Goal: Task Accomplishment & Management: Manage account settings

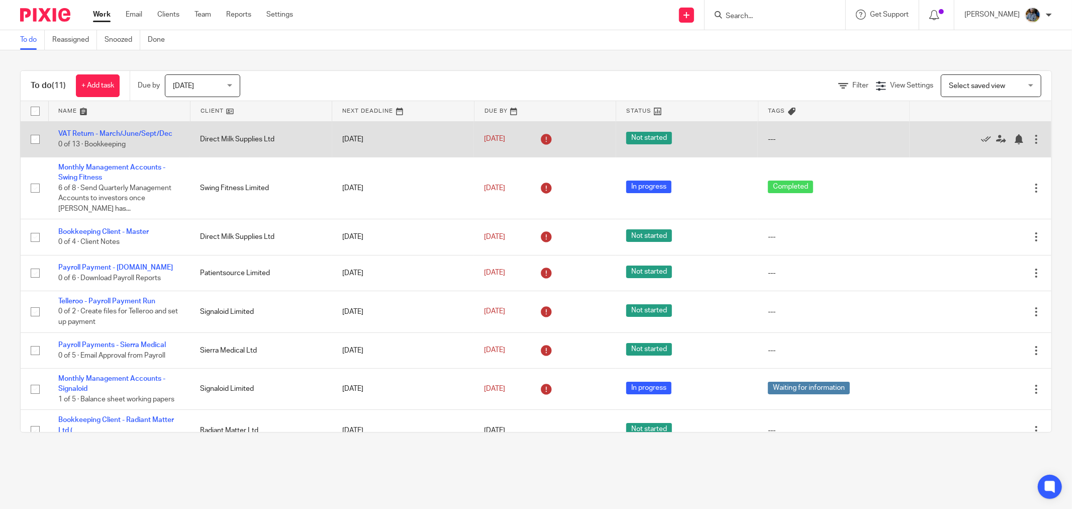
drag, startPoint x: 215, startPoint y: 114, endPoint x: 215, endPoint y: 133, distance: 18.6
click at [215, 114] on link at bounding box center [261, 111] width 141 height 20
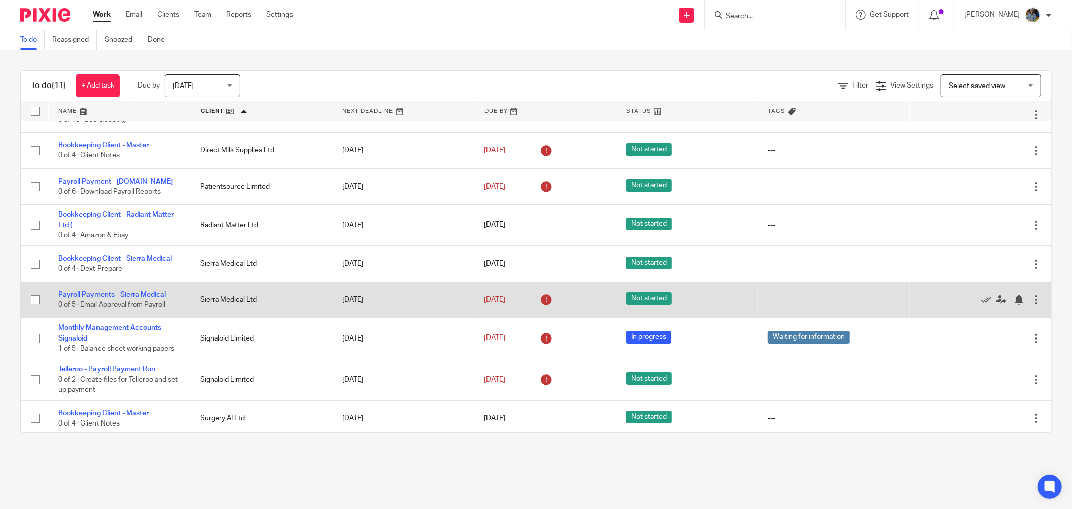
scroll to position [131, 0]
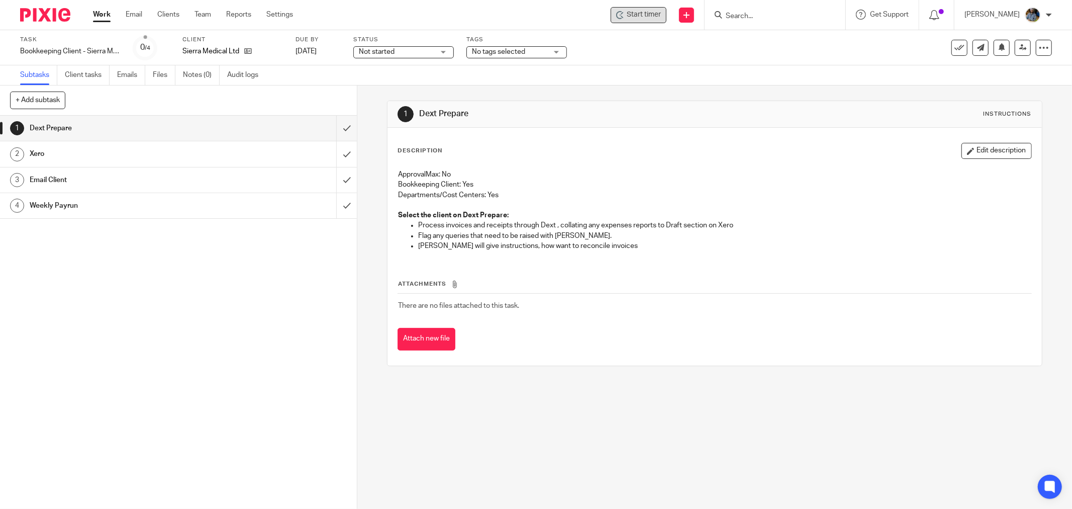
click at [642, 7] on div "Start timer" at bounding box center [639, 15] width 56 height 16
click at [647, 13] on span "Start timer" at bounding box center [644, 15] width 34 height 11
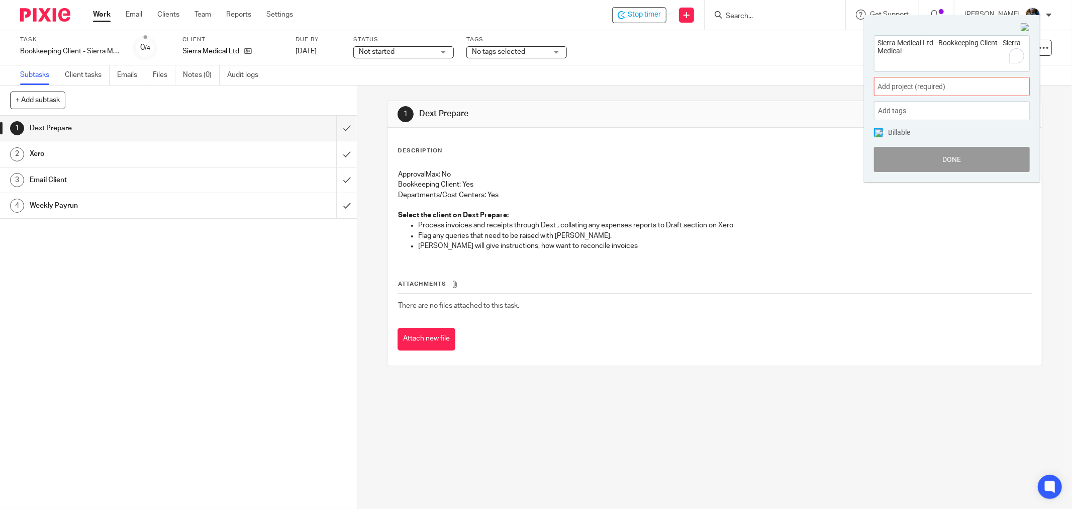
click at [942, 84] on span "Add project (required) :" at bounding box center [941, 86] width 127 height 11
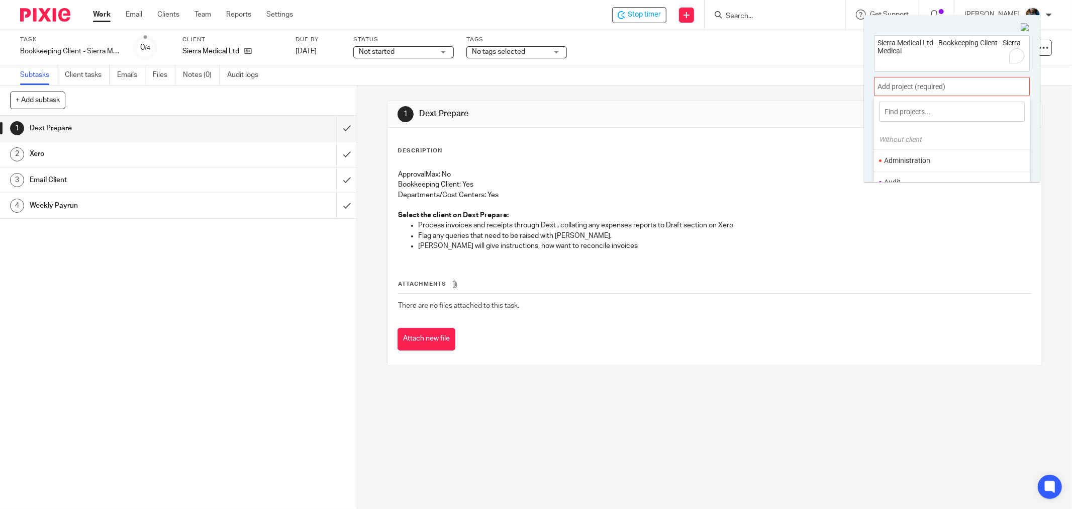
scroll to position [56, 0]
click at [911, 151] on li "Bookkeeping" at bounding box center [949, 148] width 131 height 11
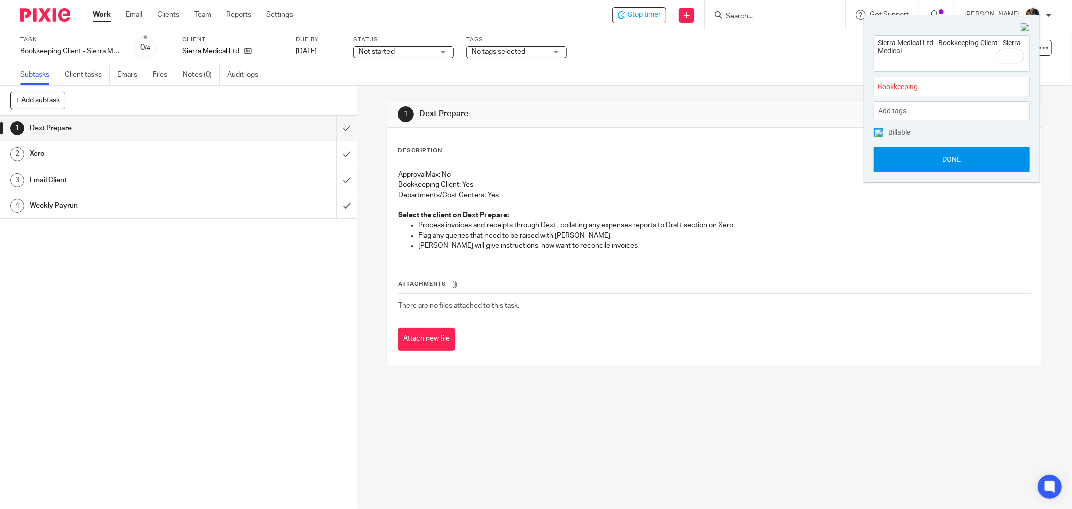
click at [963, 161] on button "Done" at bounding box center [952, 159] width 156 height 25
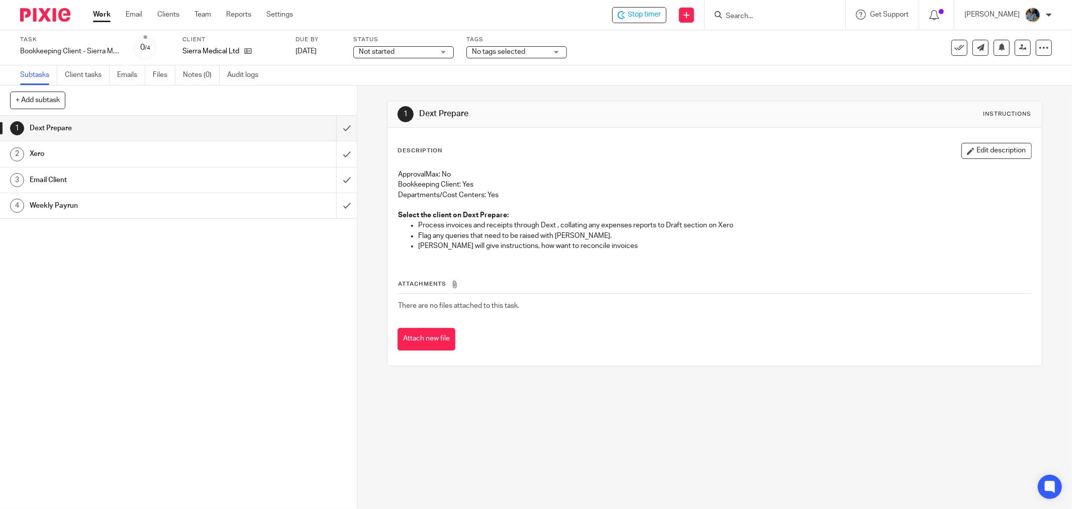
drag, startPoint x: 669, startPoint y: 329, endPoint x: 654, endPoint y: 315, distance: 19.9
click at [666, 323] on div "Attachments There are no files attached to this task. Attach new file" at bounding box center [715, 304] width 634 height 91
click at [630, 348] on div "Attach new file" at bounding box center [715, 339] width 634 height 23
click at [560, 133] on div "Description Edit description ApprovalMax: No Bookkeeping Client: Yes Department…" at bounding box center [715, 247] width 654 height 238
click at [332, 128] on input "submit" at bounding box center [178, 128] width 357 height 25
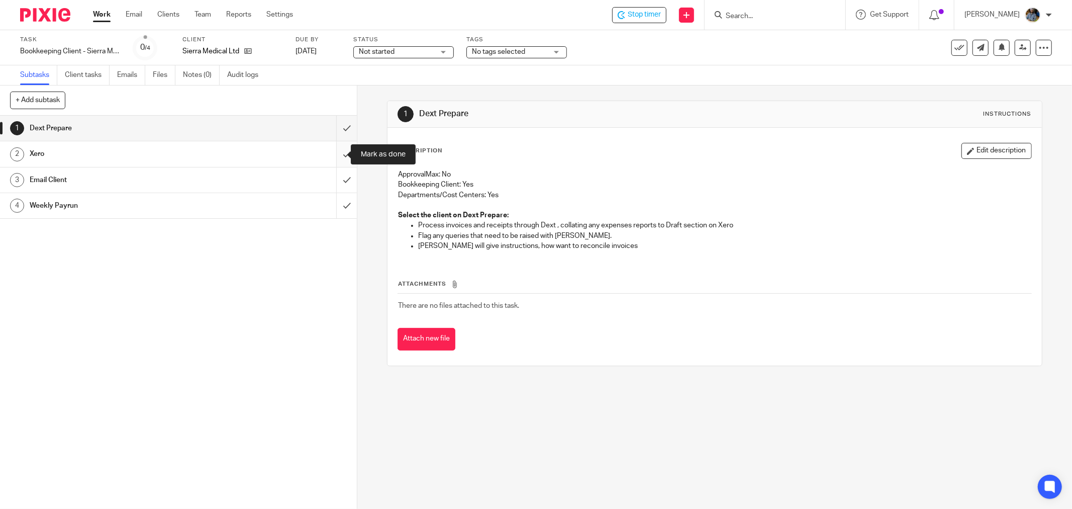
click at [335, 153] on input "submit" at bounding box center [178, 153] width 357 height 25
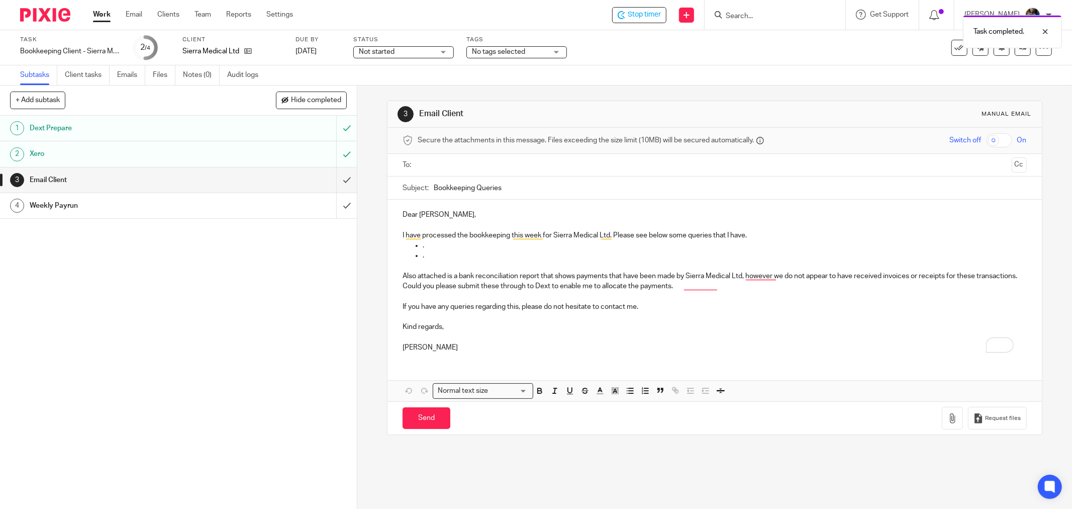
click at [627, 17] on div "Task completed." at bounding box center [799, 29] width 526 height 38
drag, startPoint x: 647, startPoint y: 52, endPoint x: 644, endPoint y: 26, distance: 25.8
click at [646, 47] on body "Work Email Clients Team Reports Settings Work Email Clients Team Reports Settin…" at bounding box center [536, 254] width 1072 height 509
click at [657, 16] on div "Task completed." at bounding box center [799, 29] width 526 height 38
click at [645, 54] on div "Task Bookkeeping Client - Sierra Medical Save Bookkeeping Client - Sierra Medic…" at bounding box center [450, 48] width 860 height 24
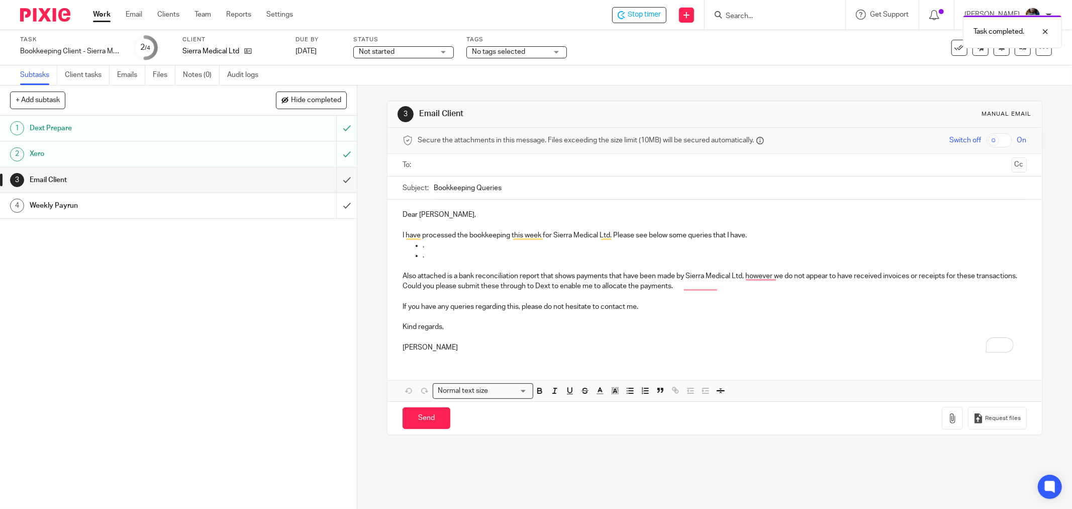
click at [556, 19] on div "Task completed." at bounding box center [799, 29] width 526 height 38
click at [1046, 32] on div at bounding box center [1037, 32] width 27 height 12
click at [643, 41] on div "Task completed." at bounding box center [799, 29] width 526 height 38
click at [642, 19] on span "Stop timer" at bounding box center [644, 15] width 33 height 11
drag, startPoint x: 645, startPoint y: 82, endPoint x: 589, endPoint y: 68, distance: 58.6
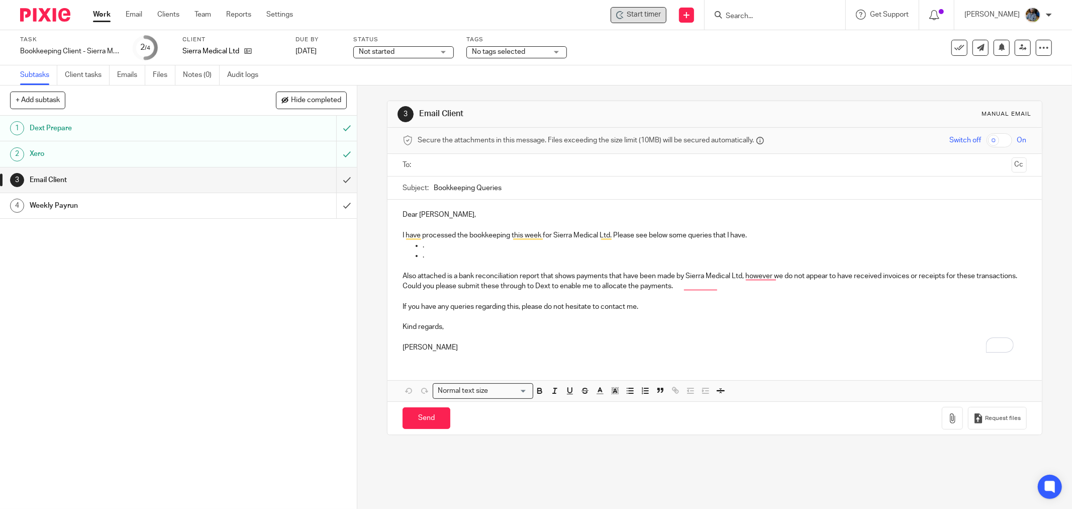
click at [634, 78] on div "Subtasks Client tasks Emails Files Notes (0) Audit logs" at bounding box center [536, 75] width 1072 height 20
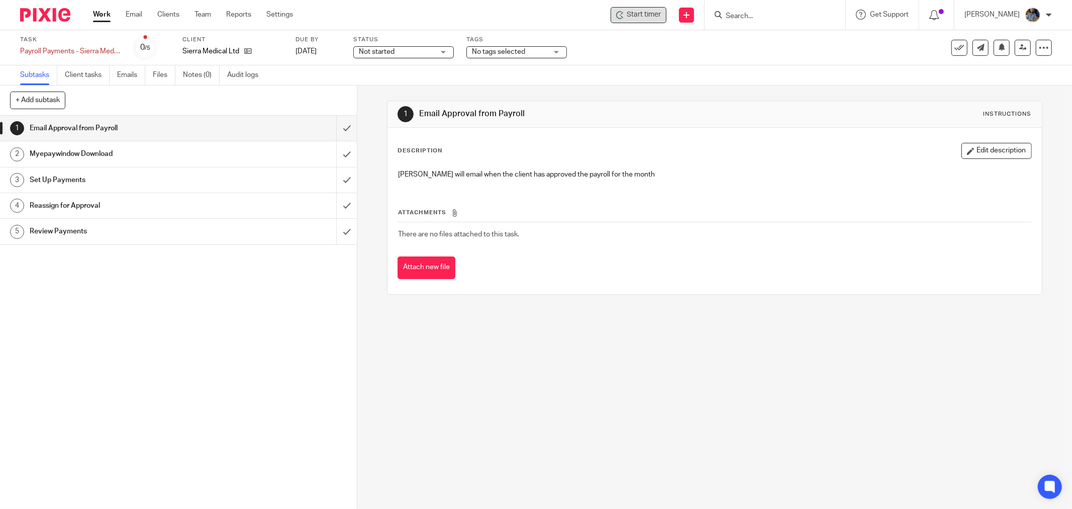
click at [651, 17] on span "Start timer" at bounding box center [644, 15] width 34 height 11
drag, startPoint x: 729, startPoint y: 57, endPoint x: 714, endPoint y: 51, distance: 16.5
click at [720, 53] on div "Task Payroll Payments - Sierra Medical Save Payroll Payments - Sierra Medical 0…" at bounding box center [450, 48] width 860 height 24
click at [672, 23] on div "Start timer Send new email Create task Add client Get Support Contact Support H…" at bounding box center [690, 15] width 764 height 30
click at [650, 14] on span "Start timer" at bounding box center [644, 15] width 34 height 11
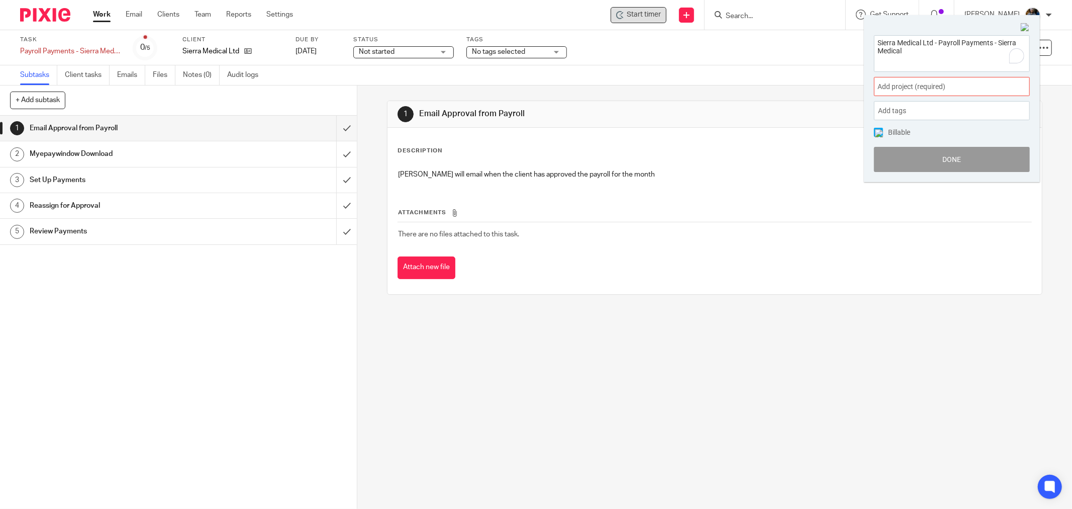
click at [951, 78] on div "Add project (required) :" at bounding box center [952, 86] width 156 height 19
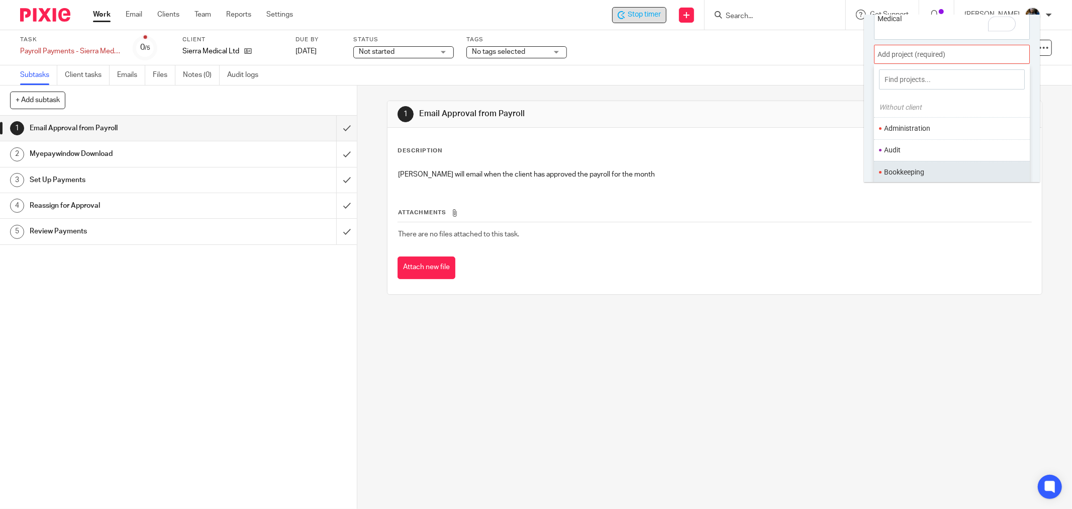
scroll to position [49, 0]
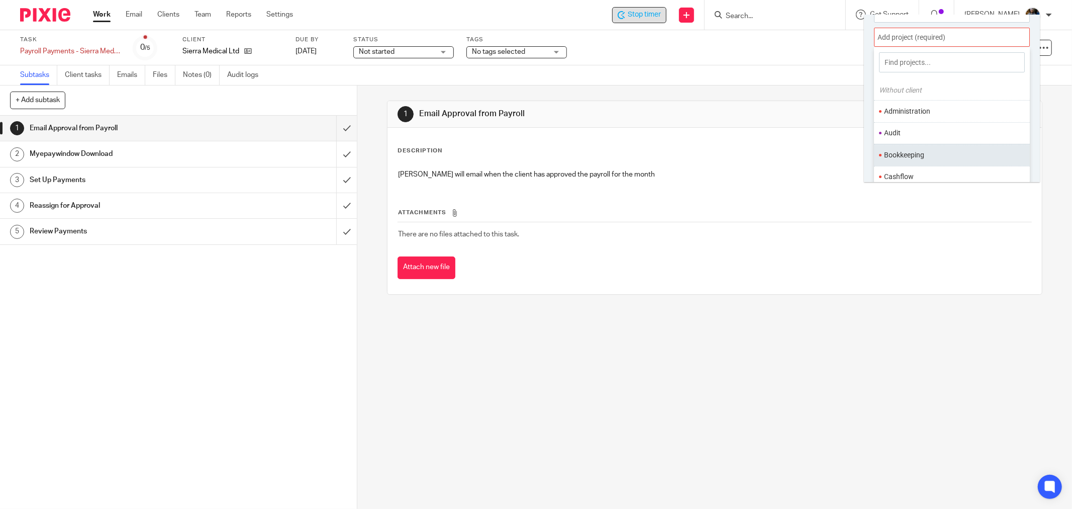
click at [942, 147] on ul "Bookkeeping" at bounding box center [952, 155] width 156 height 22
click at [944, 151] on li "Bookkeeping" at bounding box center [949, 155] width 131 height 11
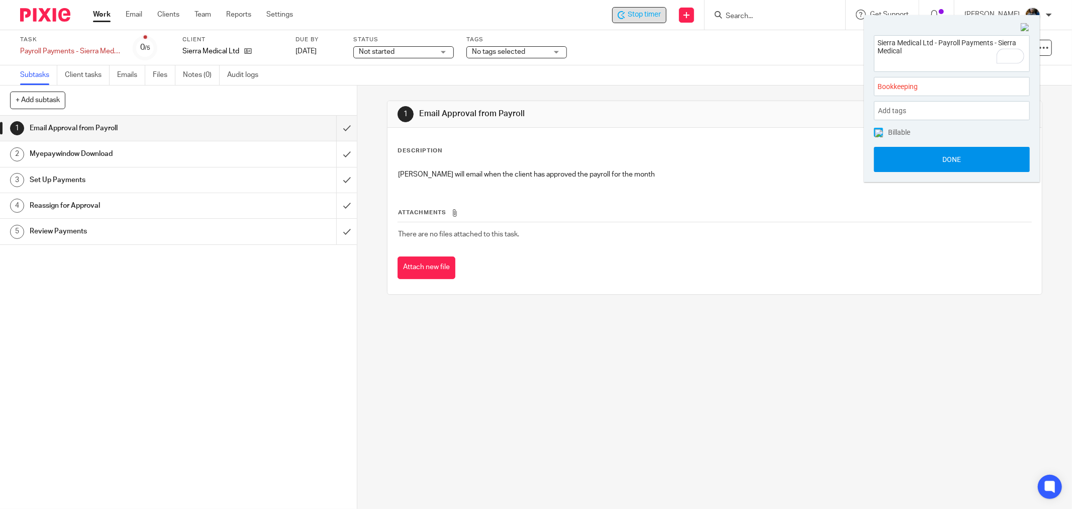
click at [945, 151] on button "Done" at bounding box center [952, 159] width 156 height 25
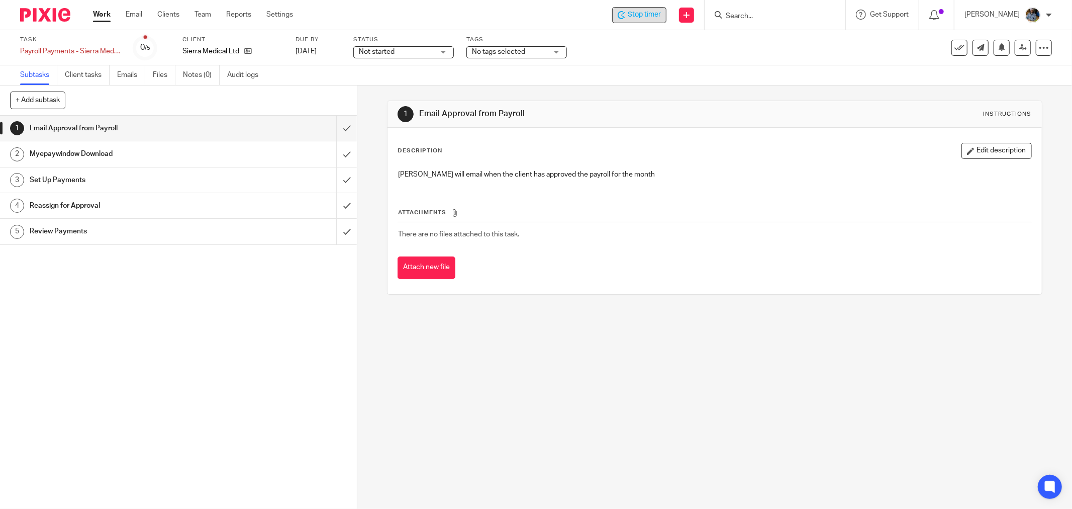
click at [768, 111] on div "1 Email Approval from Payroll Instructions" at bounding box center [715, 114] width 634 height 16
drag, startPoint x: 691, startPoint y: 120, endPoint x: 448, endPoint y: 34, distance: 257.4
click at [689, 119] on div "1 Email Approval from Payroll Instructions" at bounding box center [715, 114] width 634 height 16
drag, startPoint x: 334, startPoint y: 124, endPoint x: 333, endPoint y: 138, distance: 13.6
click at [333, 126] on input "submit" at bounding box center [178, 128] width 357 height 25
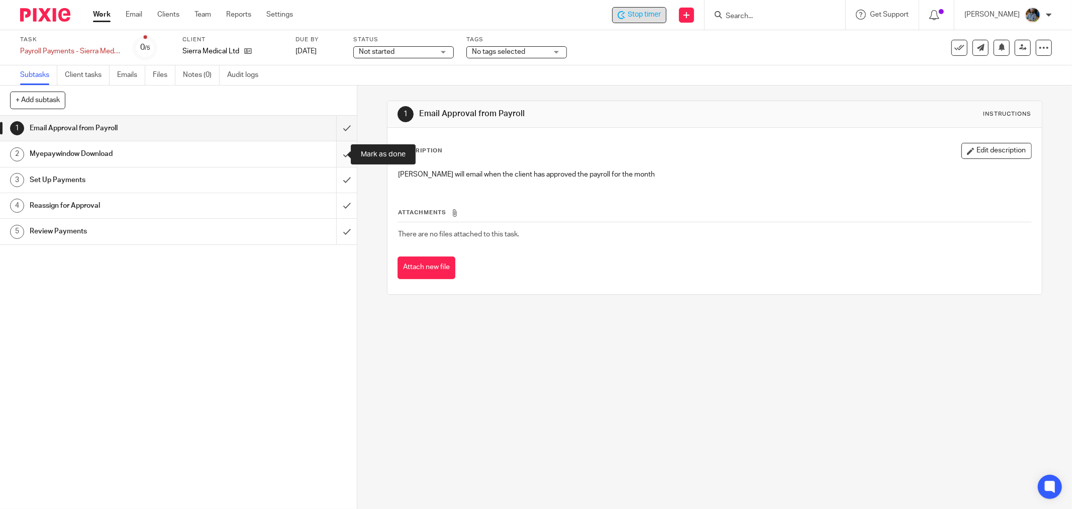
drag, startPoint x: 333, startPoint y: 149, endPoint x: 340, endPoint y: 163, distance: 15.7
click at [333, 151] on input "submit" at bounding box center [178, 153] width 357 height 25
drag, startPoint x: 335, startPoint y: 177, endPoint x: 338, endPoint y: 184, distance: 7.5
click at [335, 178] on input "submit" at bounding box center [178, 179] width 357 height 25
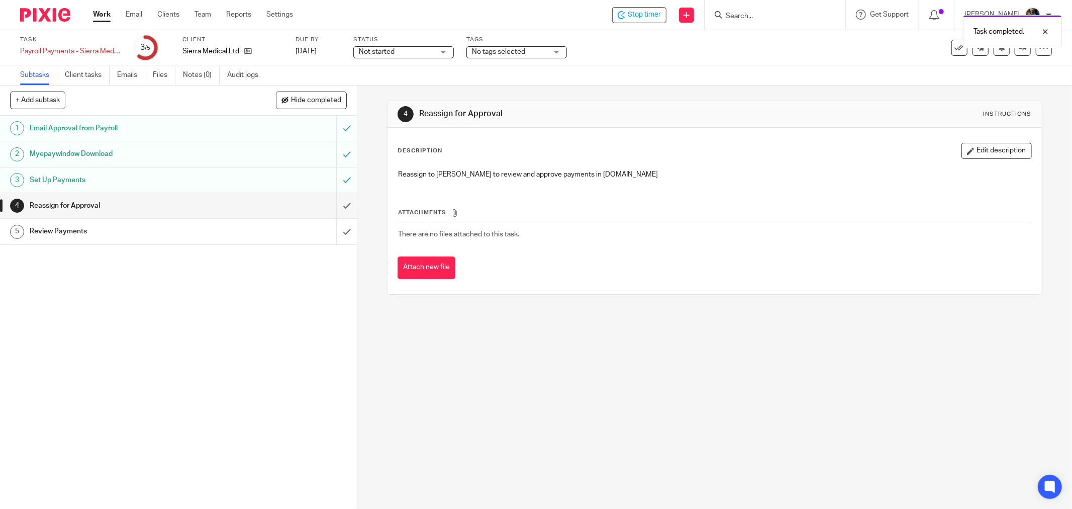
drag, startPoint x: 789, startPoint y: 193, endPoint x: 707, endPoint y: 136, distance: 100.4
click at [788, 193] on div "Attachments There are no files attached to this task. Attach new file" at bounding box center [715, 232] width 634 height 91
click at [1046, 32] on div at bounding box center [1037, 32] width 27 height 12
drag, startPoint x: 393, startPoint y: 175, endPoint x: 651, endPoint y: 184, distance: 258.5
click at [651, 184] on div "Description Edit description Reassign to Helen to review and approve payments i…" at bounding box center [715, 211] width 654 height 166
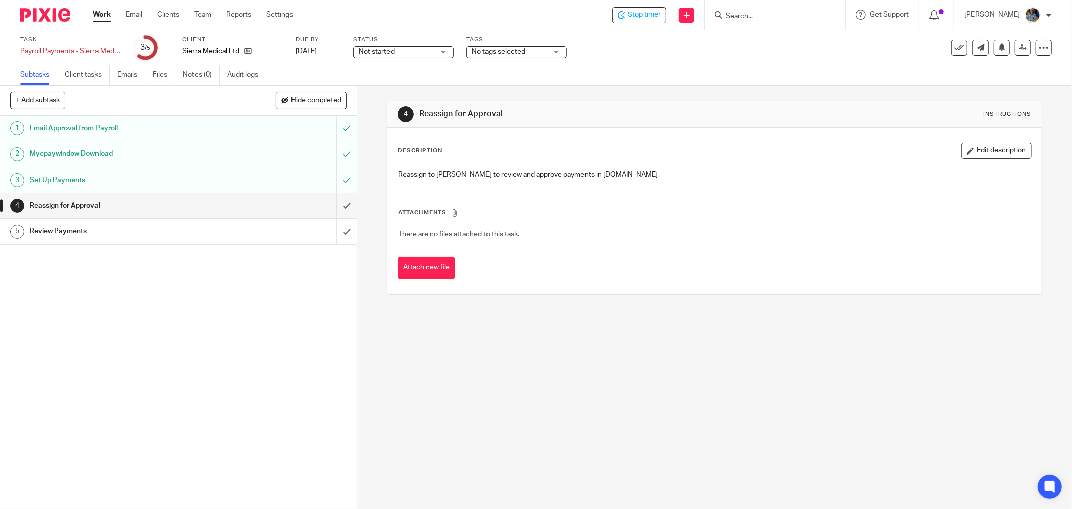
click at [496, 235] on span "There are no files attached to this task." at bounding box center [458, 234] width 121 height 7
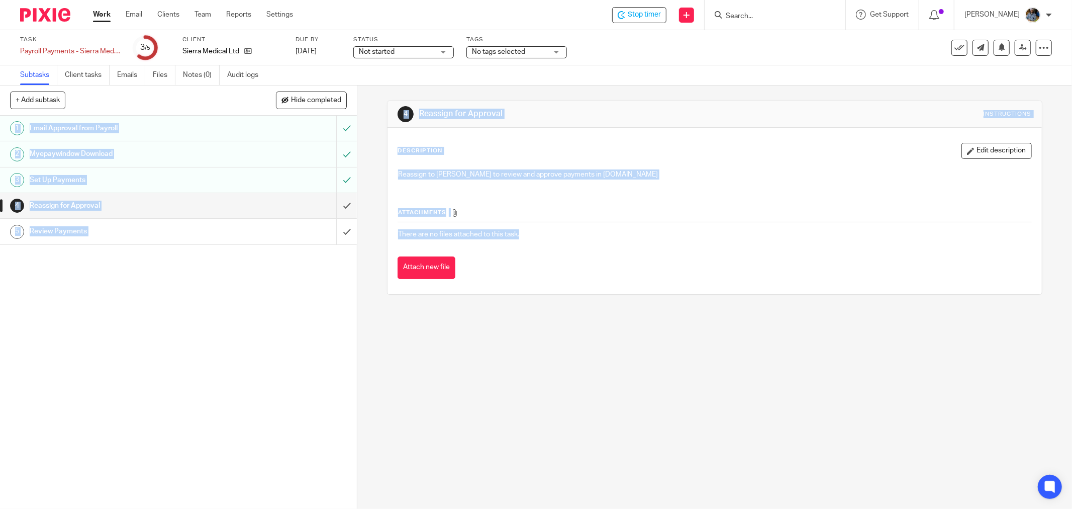
drag, startPoint x: 449, startPoint y: 222, endPoint x: 563, endPoint y: 119, distance: 153.7
click at [343, 76] on main "Task Payroll Payments - Sierra Medical Save Payroll Payments - Sierra Medical 3…" at bounding box center [536, 254] width 1072 height 509
click at [606, 126] on div "4 Reassign for Approval Instructions" at bounding box center [715, 114] width 654 height 27
click at [577, 132] on div "Description Edit description Reassign to Helen to review and approve payments i…" at bounding box center [715, 211] width 654 height 166
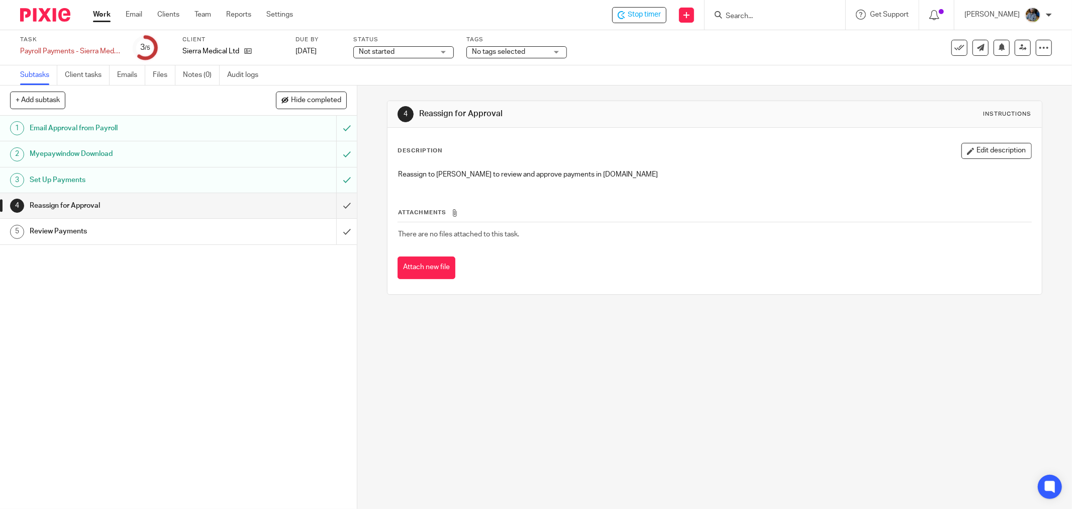
click at [445, 48] on div "Not started Not started" at bounding box center [403, 52] width 101 height 12
click at [398, 86] on li "In progress" at bounding box center [404, 88] width 100 height 21
drag, startPoint x: 540, startPoint y: 56, endPoint x: 549, endPoint y: 74, distance: 20.5
click at [541, 56] on span "No tags selected" at bounding box center [509, 52] width 75 height 11
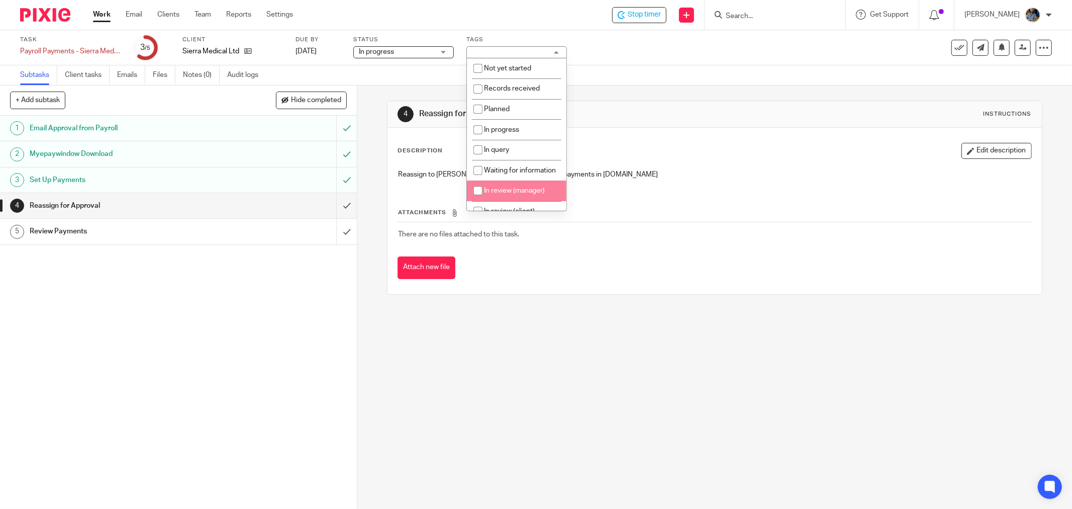
drag, startPoint x: 490, startPoint y: 201, endPoint x: 597, endPoint y: 199, distance: 107.6
click at [491, 194] on span "In review (manager)" at bounding box center [514, 190] width 61 height 7
checkbox input "true"
click at [712, 204] on div "Attachments There are no files attached to this task. Attach new file" at bounding box center [715, 232] width 634 height 91
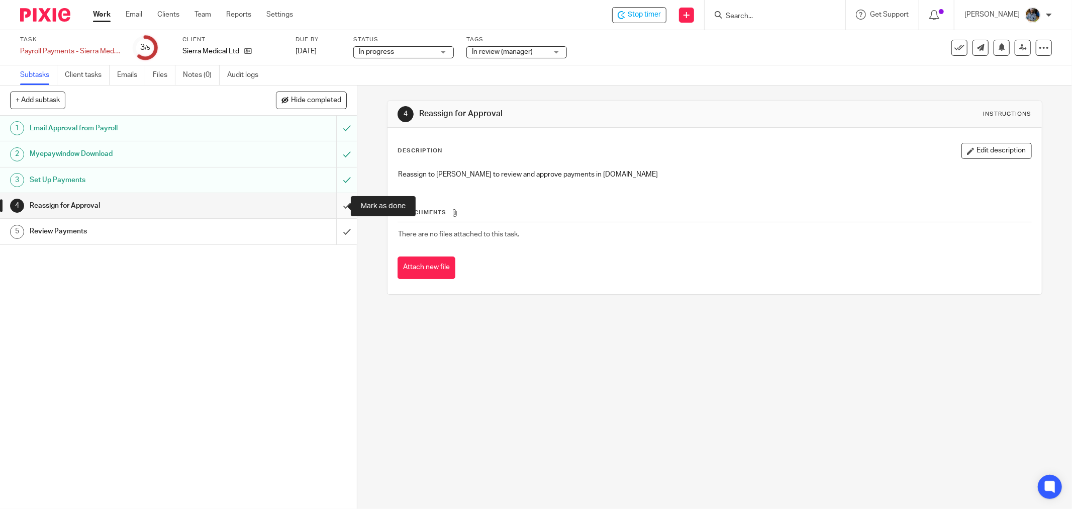
click at [330, 203] on input "submit" at bounding box center [178, 205] width 357 height 25
click at [712, 177] on p "Reassign to Helen to review and approve payments in HSBC.net" at bounding box center [714, 174] width 633 height 10
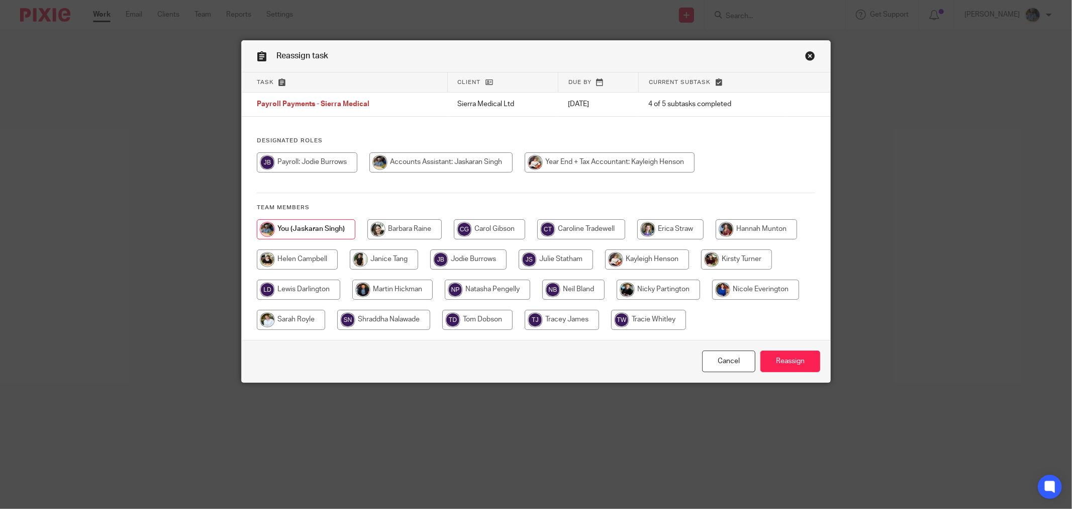
click at [281, 257] on input "radio" at bounding box center [297, 259] width 81 height 20
radio input "true"
drag, startPoint x: 786, startPoint y: 361, endPoint x: 632, endPoint y: 434, distance: 170.4
click at [786, 360] on input "Reassign" at bounding box center [791, 361] width 60 height 22
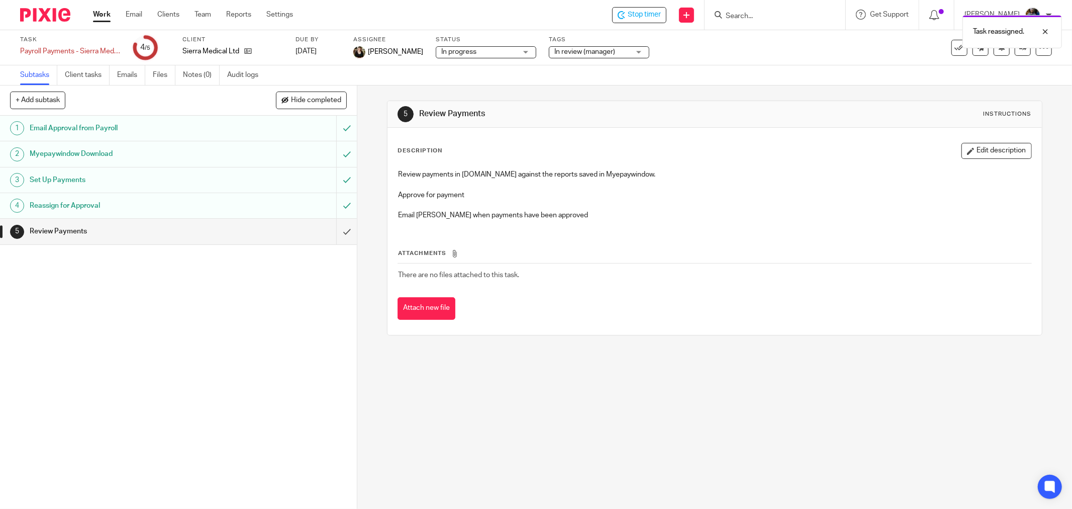
drag, startPoint x: 690, startPoint y: 136, endPoint x: 719, endPoint y: 113, distance: 37.2
click at [690, 136] on div "Description Edit description Review payments in [DOMAIN_NAME] against the repor…" at bounding box center [715, 231] width 654 height 207
drag, startPoint x: 629, startPoint y: 18, endPoint x: 596, endPoint y: 18, distance: 33.2
click at [625, 18] on icon at bounding box center [622, 15] width 8 height 8
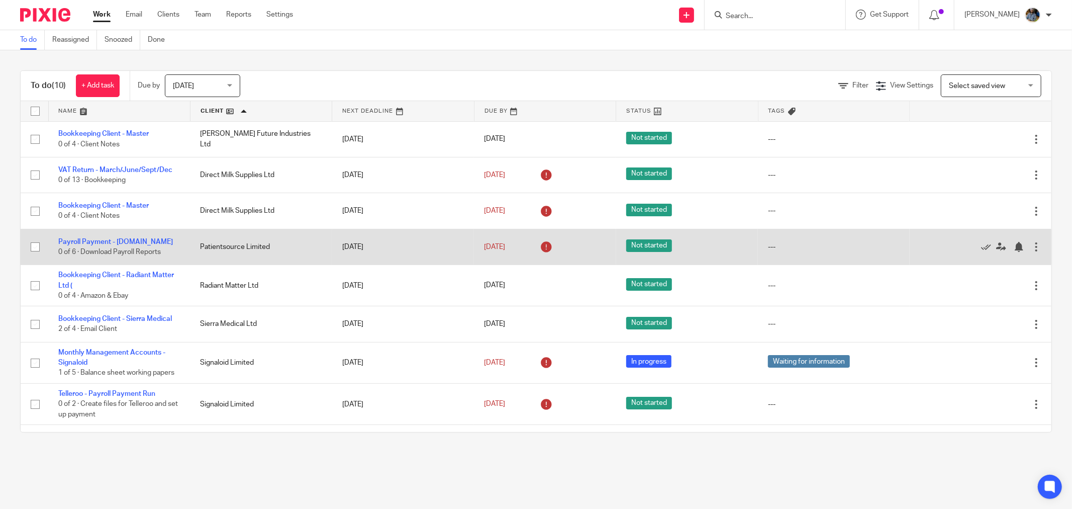
click at [734, 230] on td "Not started" at bounding box center [687, 247] width 142 height 36
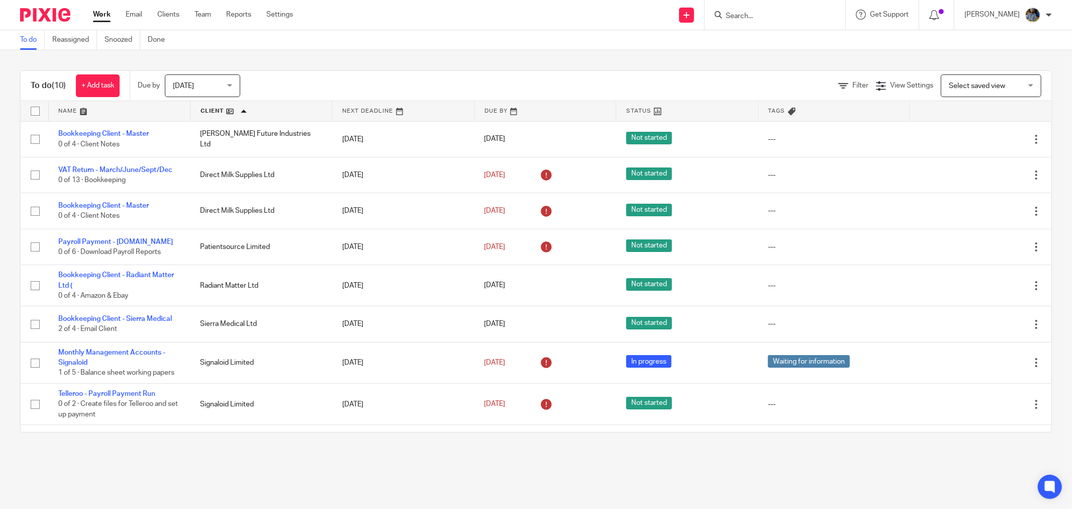
drag, startPoint x: 513, startPoint y: 58, endPoint x: 479, endPoint y: 61, distance: 34.3
click at [513, 59] on div "To do (10) + Add task Due by Today Today Today Tomorrow This week Next week Thi…" at bounding box center [536, 251] width 1072 height 402
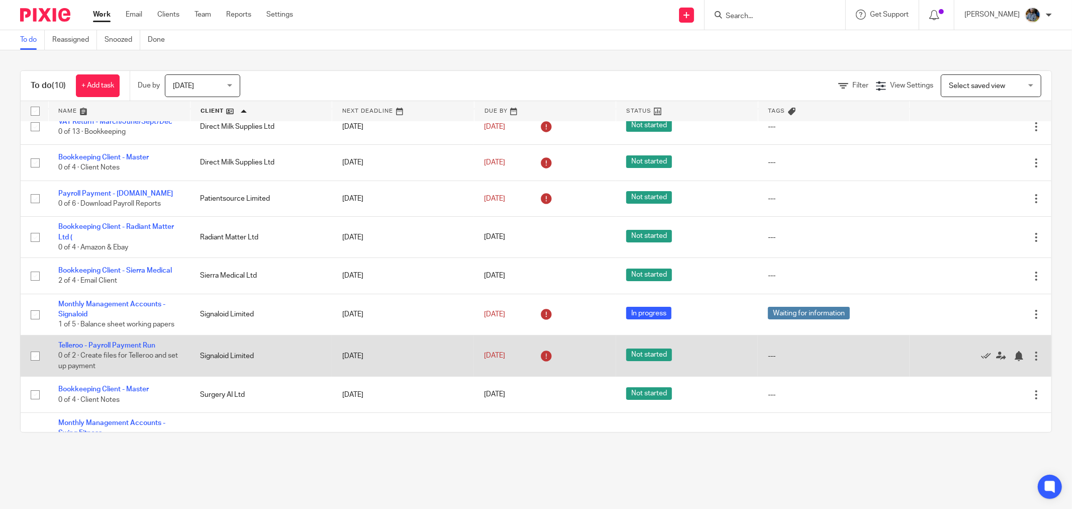
scroll to position [94, 0]
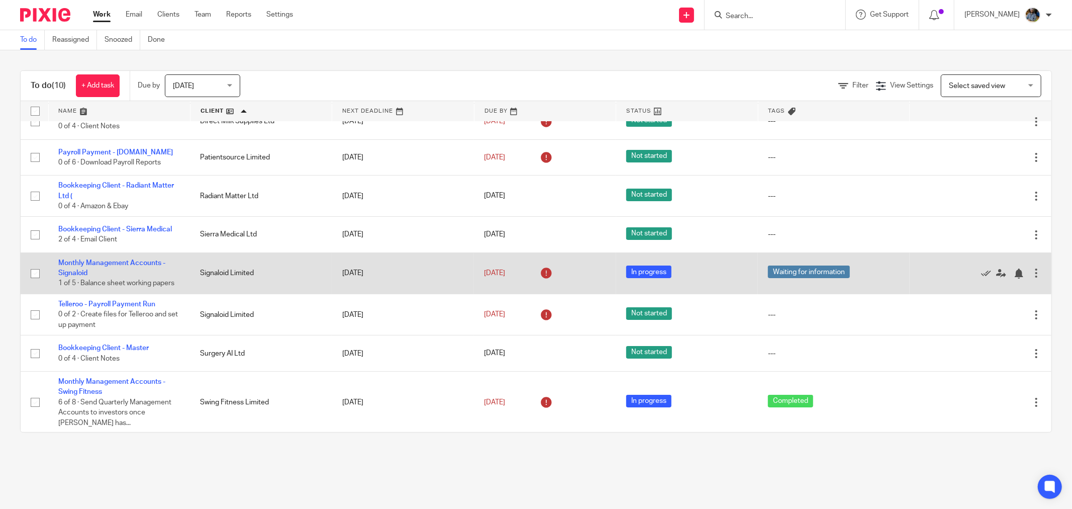
scroll to position [94, 0]
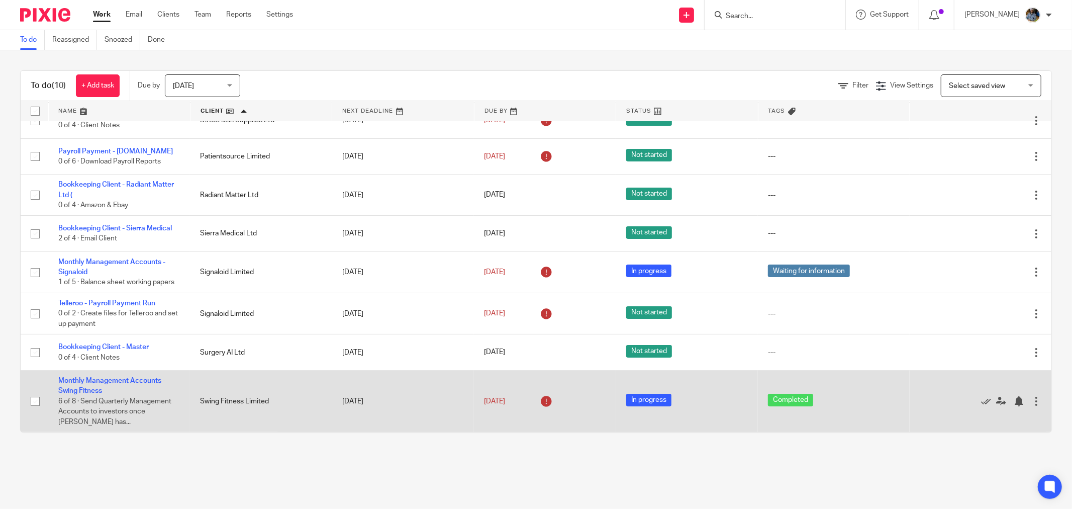
drag, startPoint x: 141, startPoint y: 470, endPoint x: 103, endPoint y: 422, distance: 60.8
click at [141, 469] on main "To do Reassigned Snoozed Done To do (10) + Add task Due by [DATE] [DATE] [DATE]…" at bounding box center [536, 254] width 1072 height 509
drag, startPoint x: 962, startPoint y: 401, endPoint x: 944, endPoint y: 404, distance: 17.9
click at [981, 401] on icon at bounding box center [986, 401] width 10 height 10
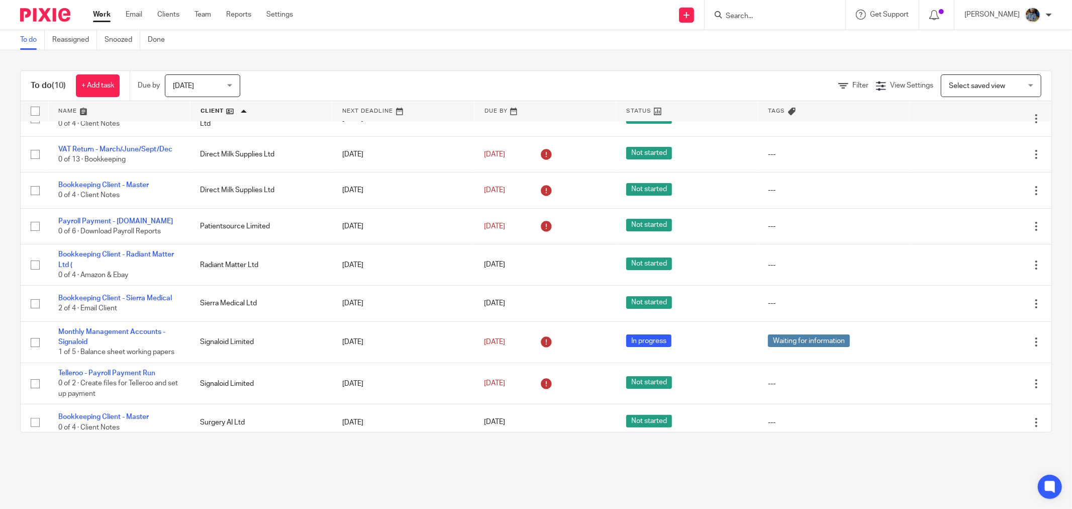
scroll to position [31, 0]
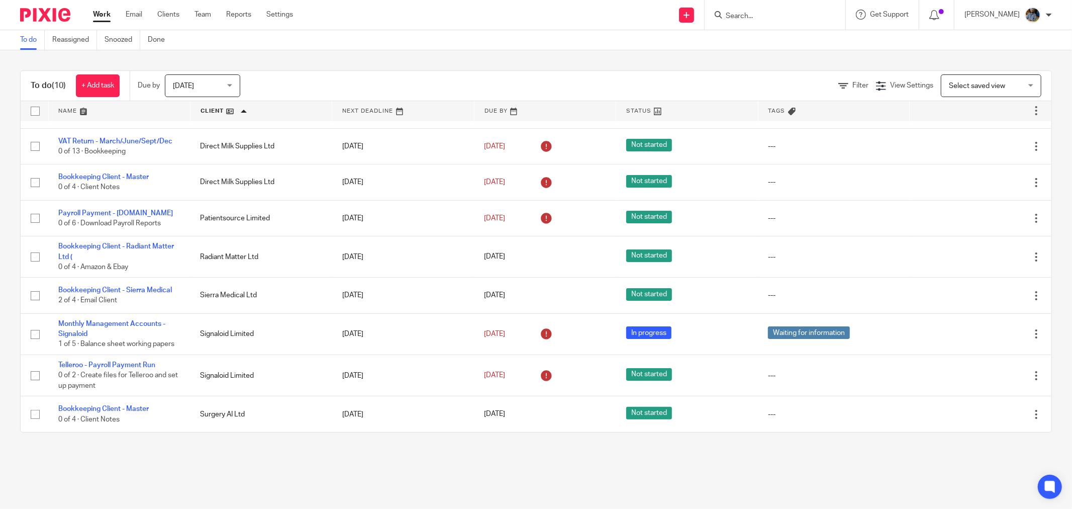
click at [805, 14] on input "Search" at bounding box center [770, 16] width 90 height 9
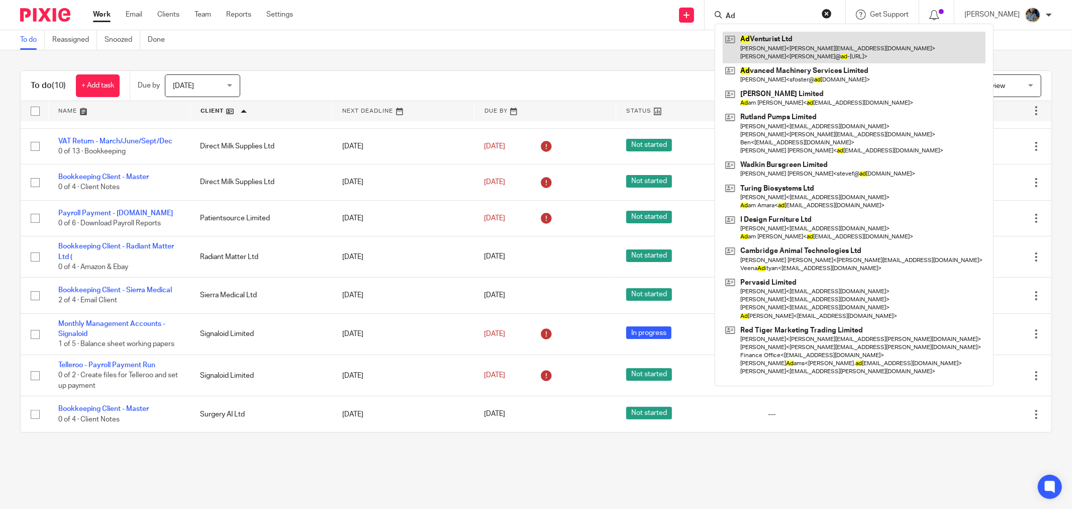
type input "Ad"
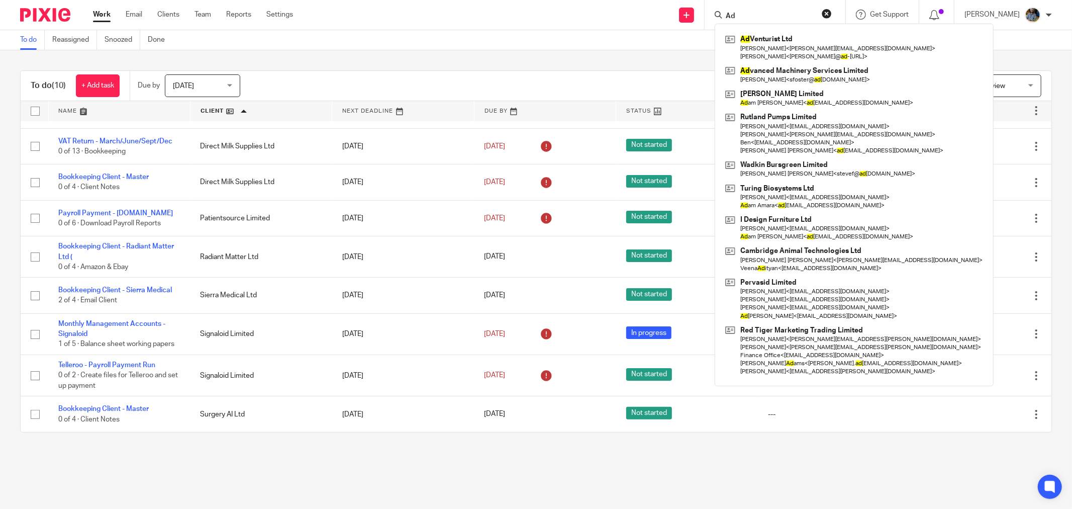
drag, startPoint x: 411, startPoint y: 58, endPoint x: 298, endPoint y: 2, distance: 126.6
click at [409, 57] on div "To do (10) + Add task Due by Today Today Today Tomorrow This week Next week Thi…" at bounding box center [536, 251] width 1072 height 402
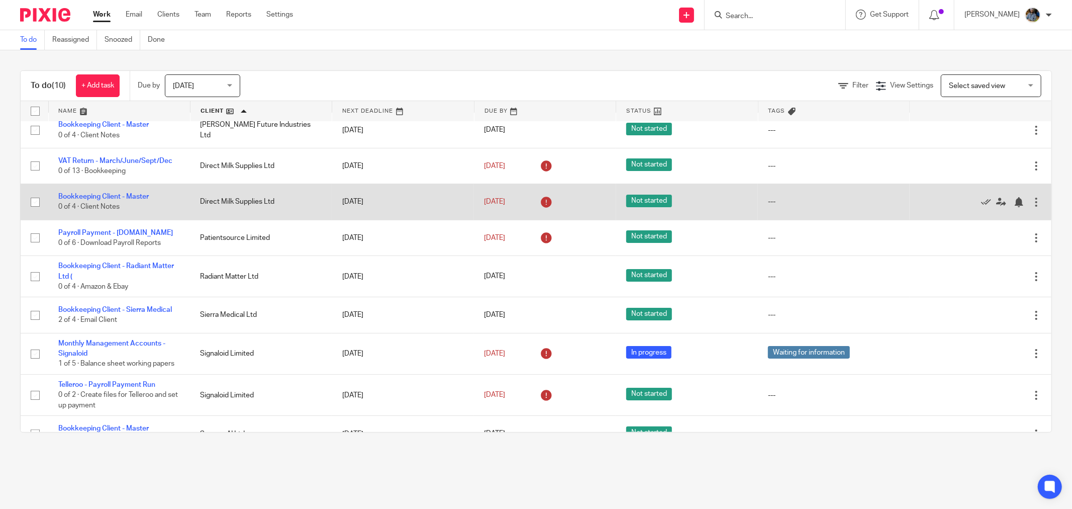
scroll to position [0, 0]
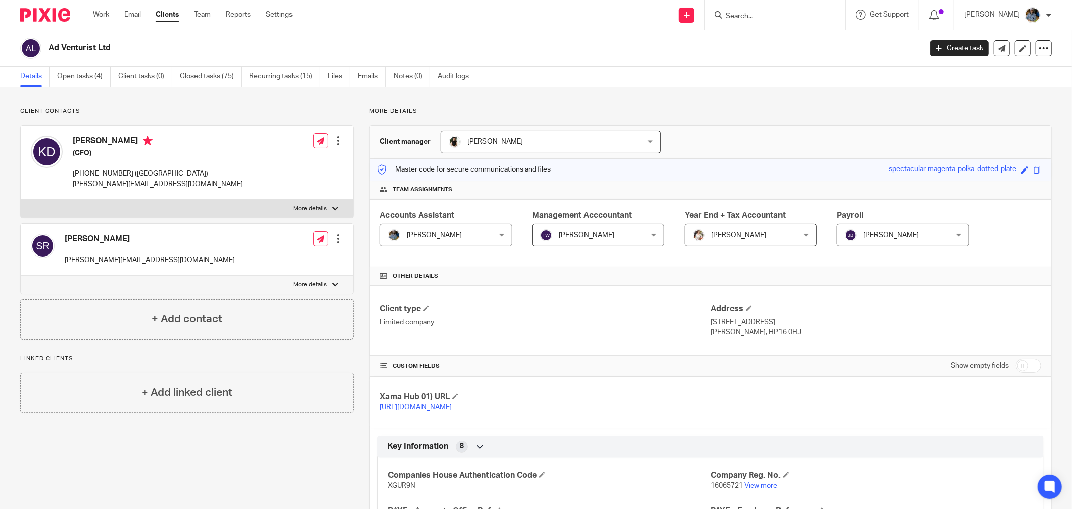
click at [259, 40] on div "Ad Venturist Ltd" at bounding box center [467, 48] width 895 height 21
click at [91, 80] on link "Open tasks (4)" at bounding box center [83, 77] width 53 height 20
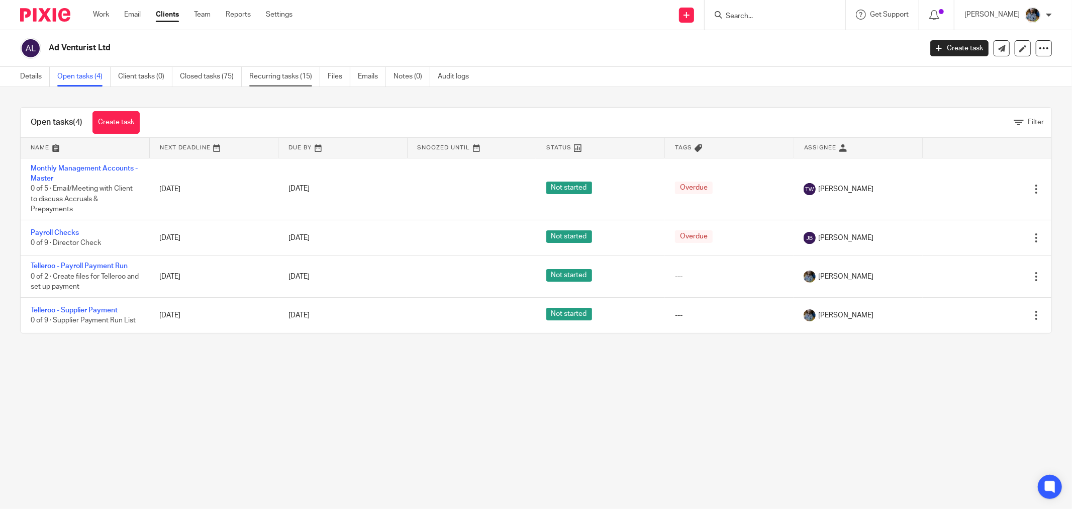
click at [287, 79] on link "Recurring tasks (15)" at bounding box center [284, 77] width 71 height 20
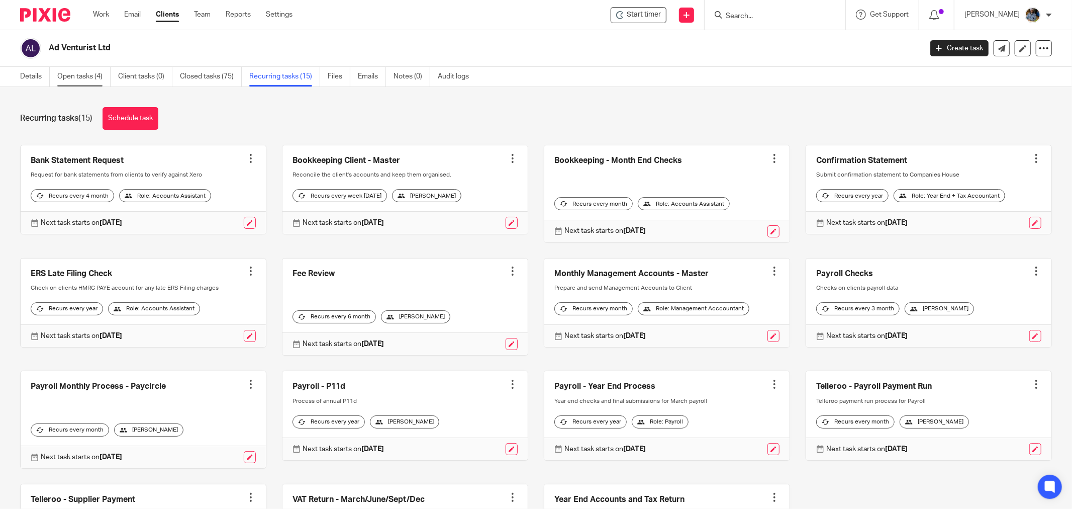
click at [82, 74] on link "Open tasks (4)" at bounding box center [83, 77] width 53 height 20
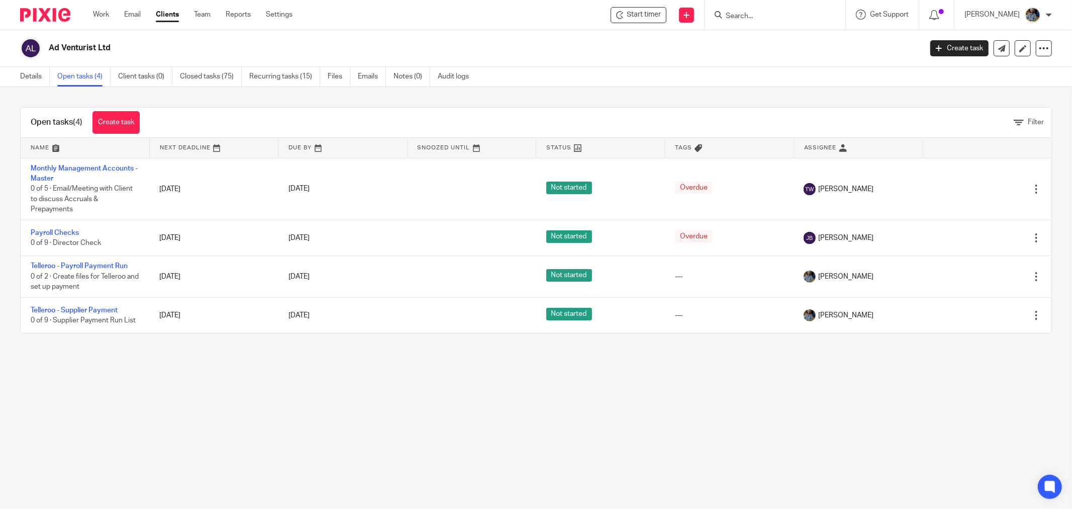
drag, startPoint x: 362, startPoint y: 415, endPoint x: 333, endPoint y: 361, distance: 61.2
click at [361, 414] on main "Ad Venturist Ltd Create task Update from Companies House Export data Merge Arch…" at bounding box center [536, 254] width 1072 height 509
drag, startPoint x: 91, startPoint y: 264, endPoint x: 784, endPoint y: 348, distance: 698.3
click at [622, 400] on main "Ad Venturist Ltd Create task Update from Companies House Export data Merge Arch…" at bounding box center [536, 254] width 1072 height 509
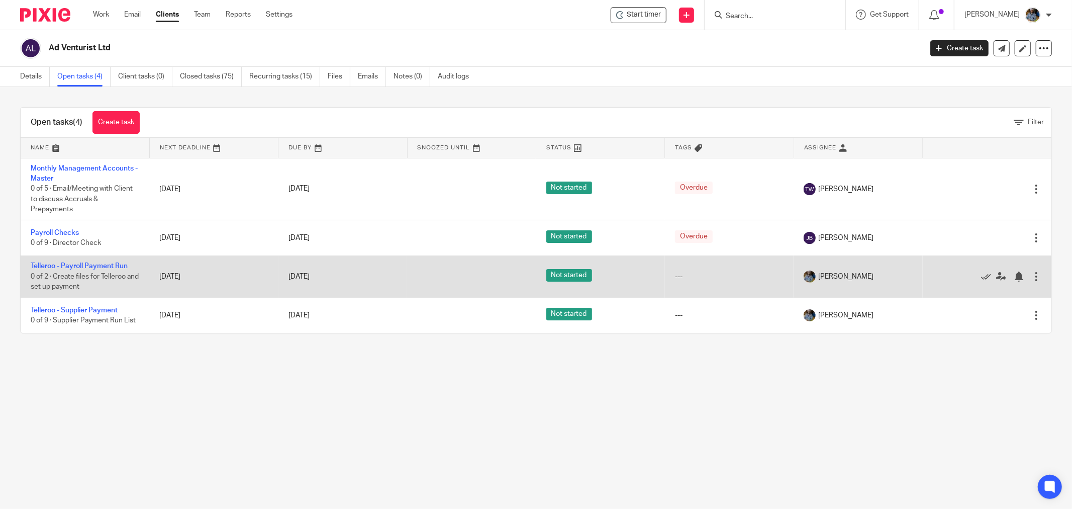
click at [1031, 277] on div at bounding box center [1036, 276] width 10 height 10
click at [996, 279] on icon at bounding box center [1001, 276] width 10 height 10
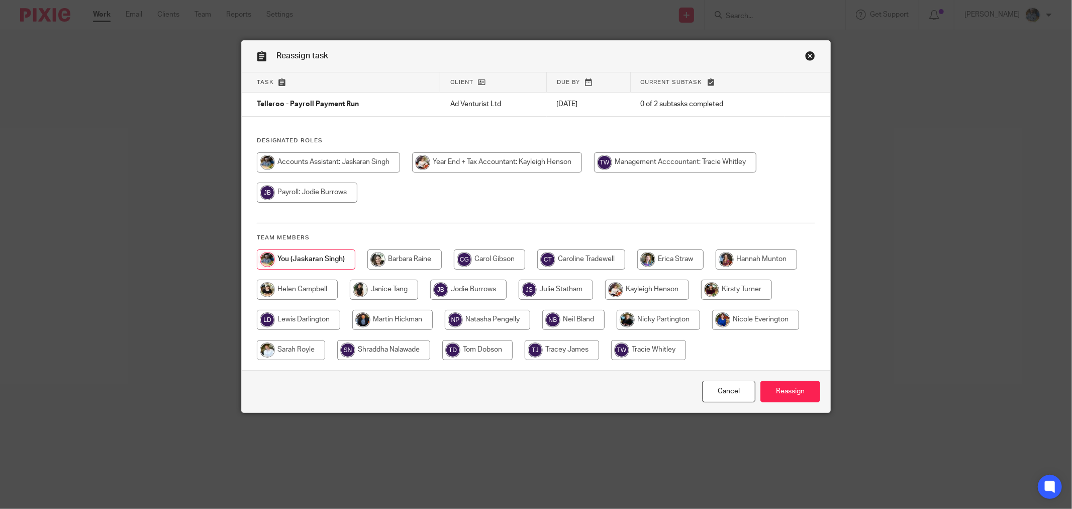
click at [319, 259] on input "radio" at bounding box center [306, 259] width 99 height 20
click at [800, 392] on input "Reassign" at bounding box center [791, 392] width 60 height 22
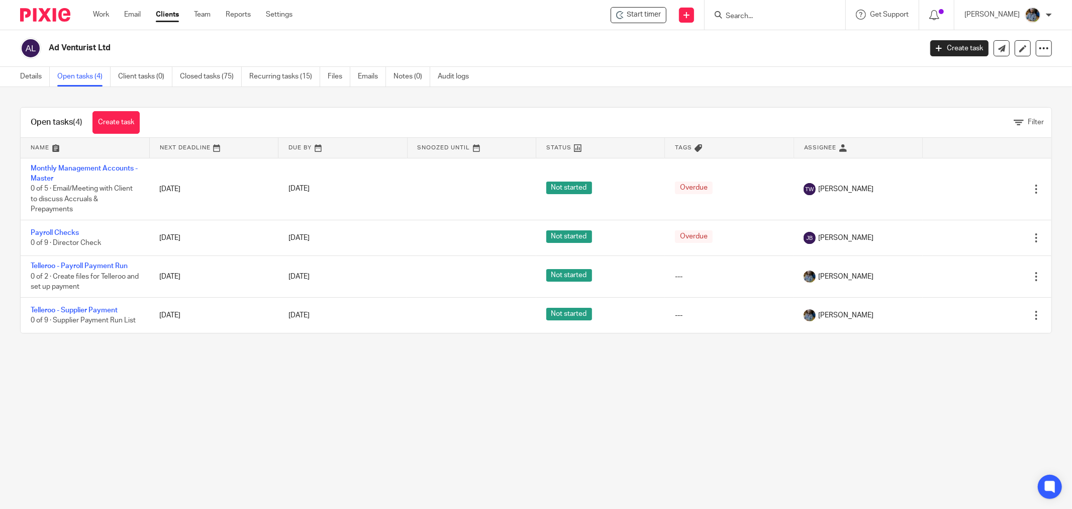
click at [445, 430] on main "Ad Venturist Ltd Create task Update from Companies House Export data Merge Arch…" at bounding box center [536, 254] width 1072 height 509
drag, startPoint x: 272, startPoint y: 398, endPoint x: 277, endPoint y: 127, distance: 271.0
click at [272, 398] on main "Ad Venturist Ltd Create task Update from Companies House Export data Merge Arch…" at bounding box center [536, 254] width 1072 height 509
click at [284, 78] on link "Recurring tasks (15)" at bounding box center [284, 77] width 71 height 20
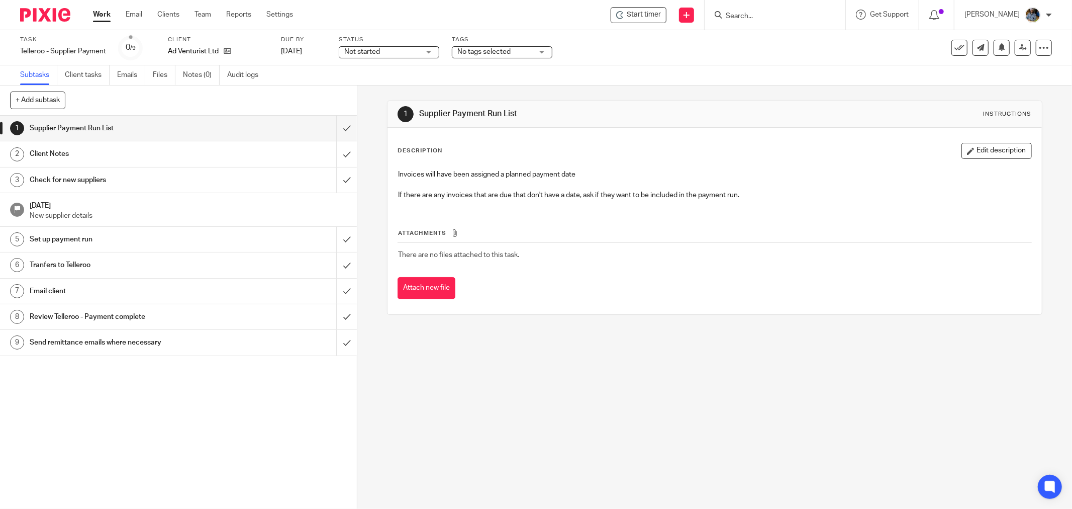
click at [401, 26] on div "Start timer Send new email Create task Add client Get Support Contact Support H…" at bounding box center [690, 15] width 764 height 30
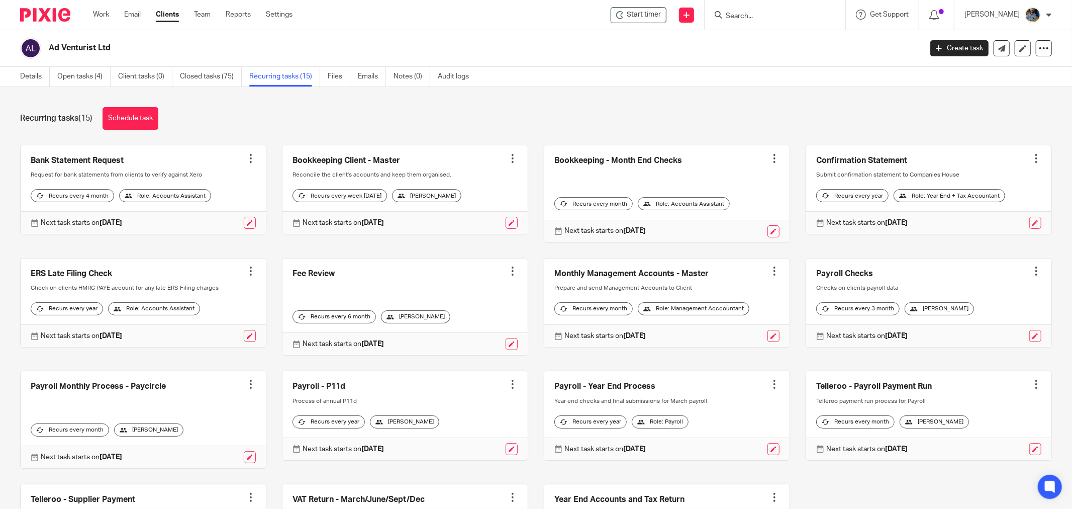
drag, startPoint x: 620, startPoint y: 94, endPoint x: 588, endPoint y: 104, distance: 33.1
click at [619, 96] on div "Recurring tasks (15) Schedule task Bank Statement Request Create task Clone tem…" at bounding box center [536, 298] width 1072 height 422
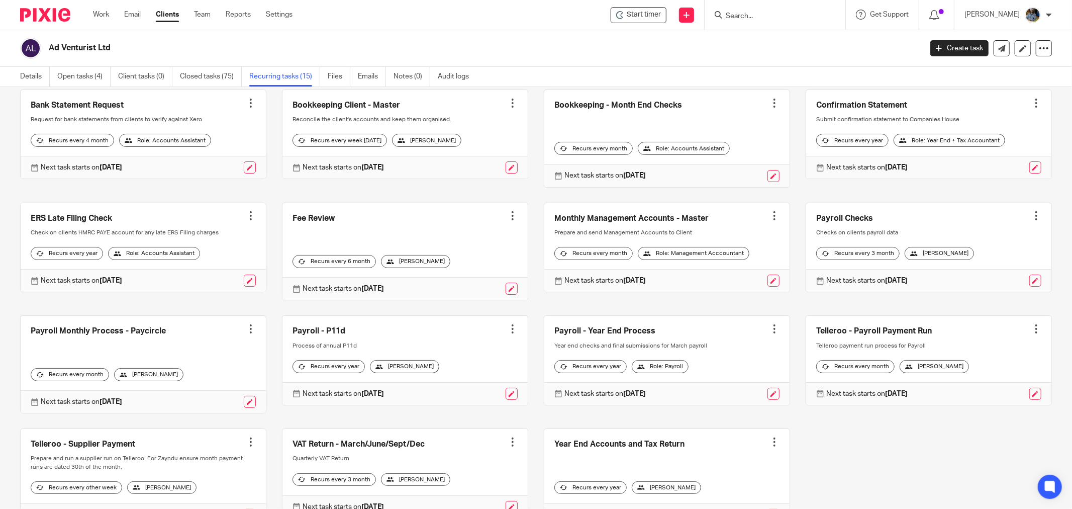
scroll to position [56, 0]
click at [506, 173] on link at bounding box center [512, 167] width 12 height 12
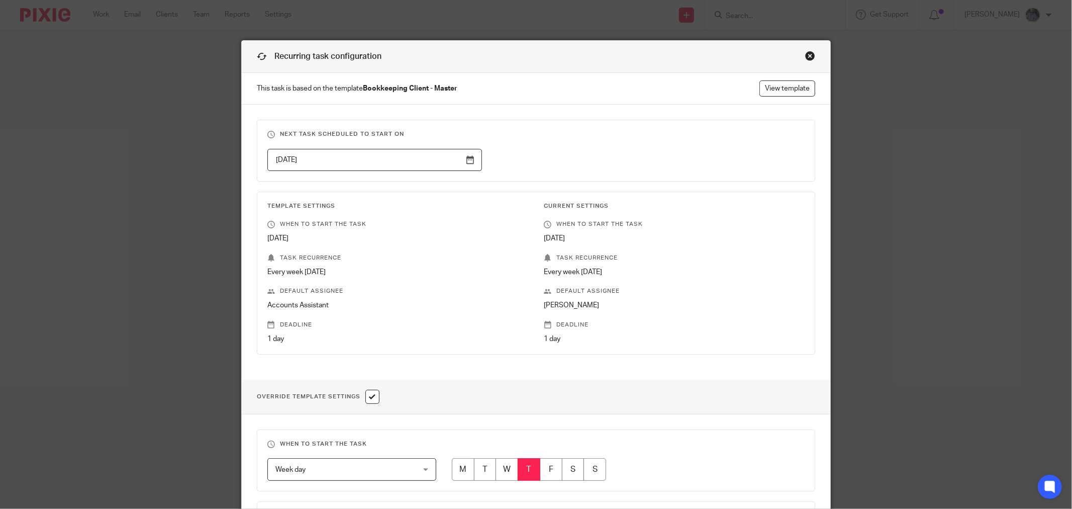
click at [484, 468] on input "radio" at bounding box center [485, 469] width 23 height 23
radio input "true"
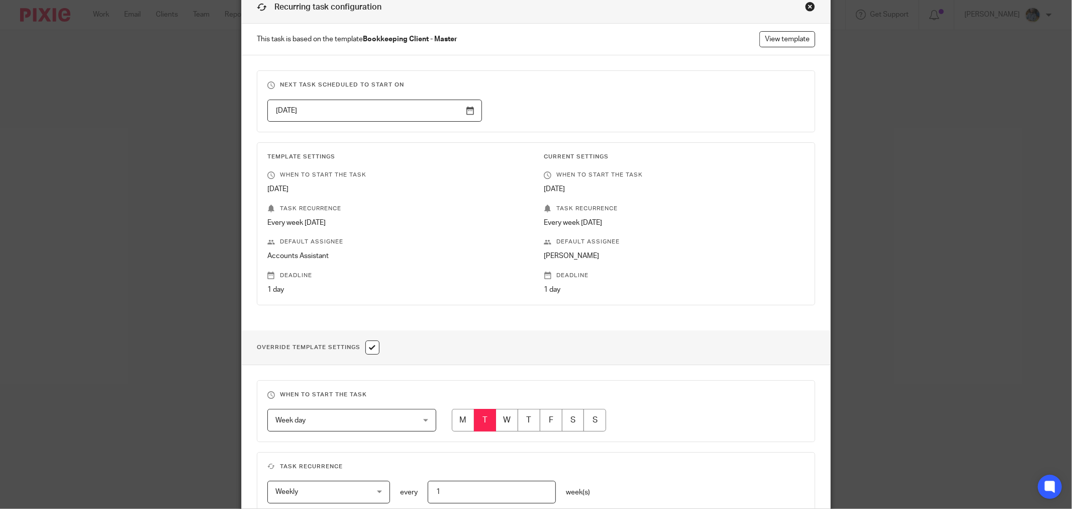
scroll to position [27, 0]
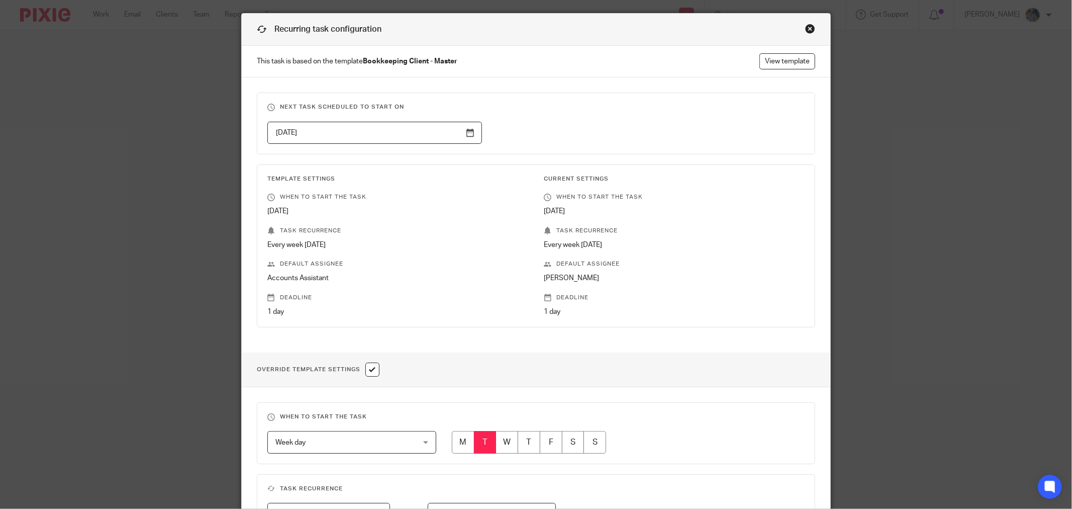
click at [469, 134] on input "[DATE]" at bounding box center [374, 133] width 215 height 23
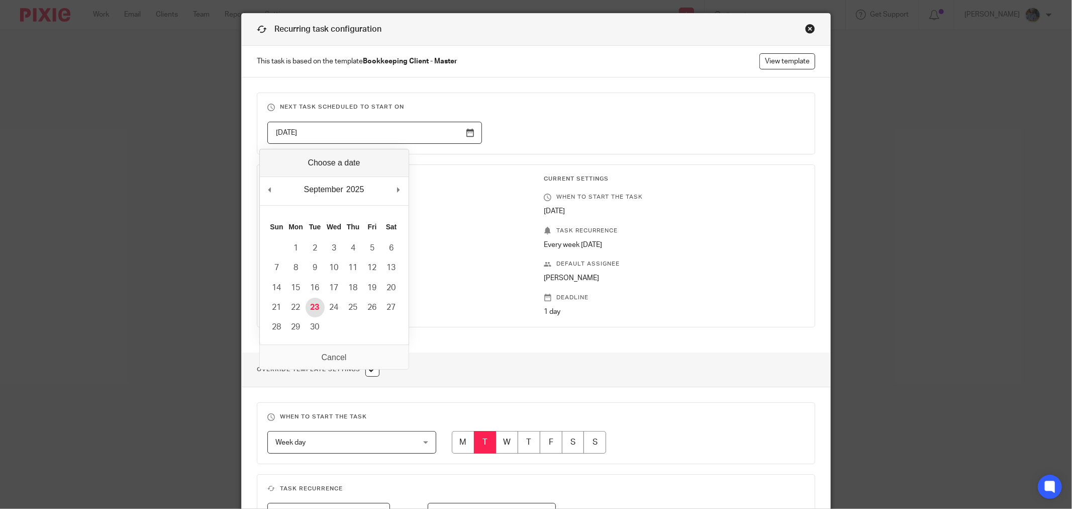
type input "[DATE]"
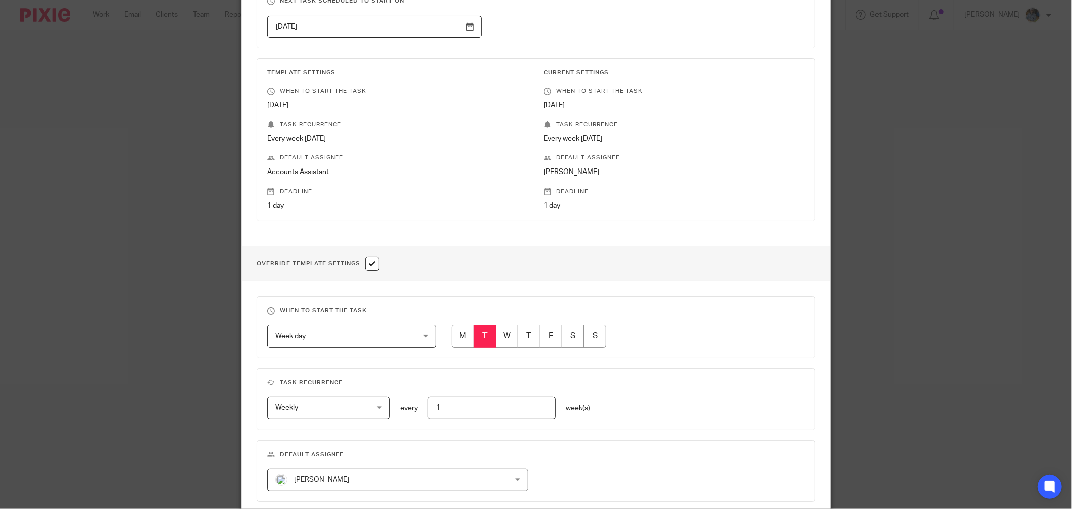
scroll to position [307, 0]
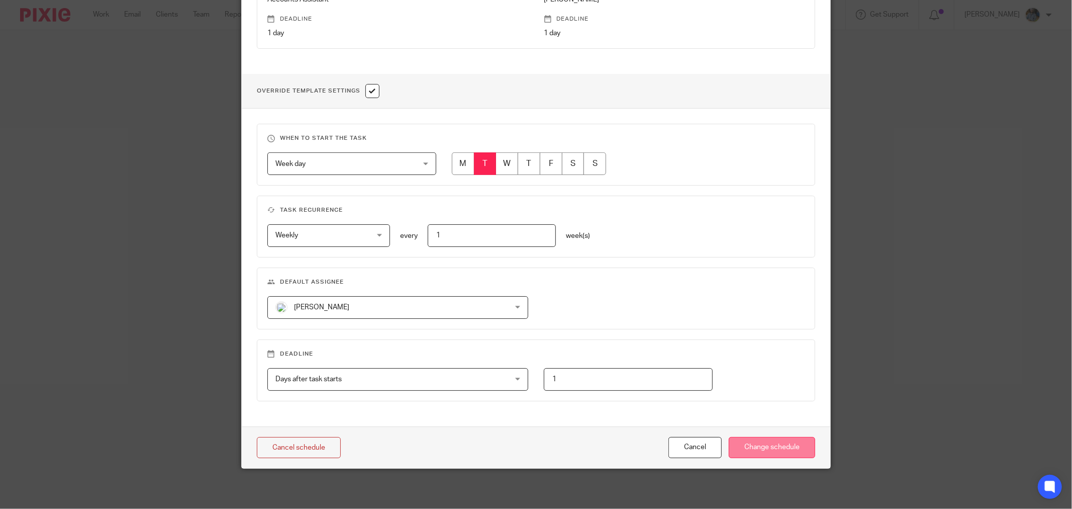
click at [771, 441] on input "Change schedule" at bounding box center [772, 448] width 86 height 22
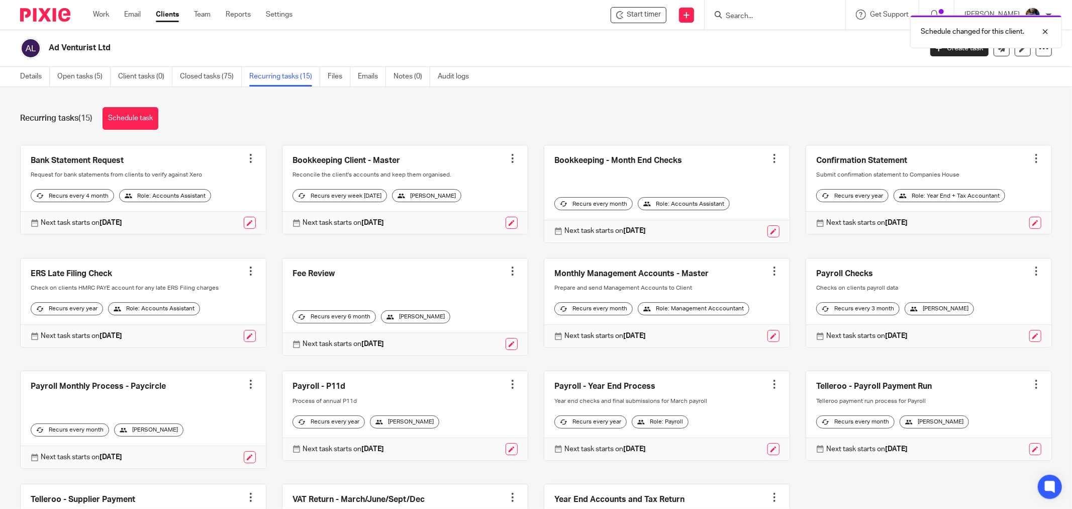
click at [530, 96] on div "Recurring tasks (15) Schedule task Bank Statement Request Create task Clone tem…" at bounding box center [536, 298] width 1072 height 422
click at [791, 22] on div at bounding box center [775, 15] width 141 height 30
click at [785, 14] on input "Search" at bounding box center [770, 16] width 90 height 9
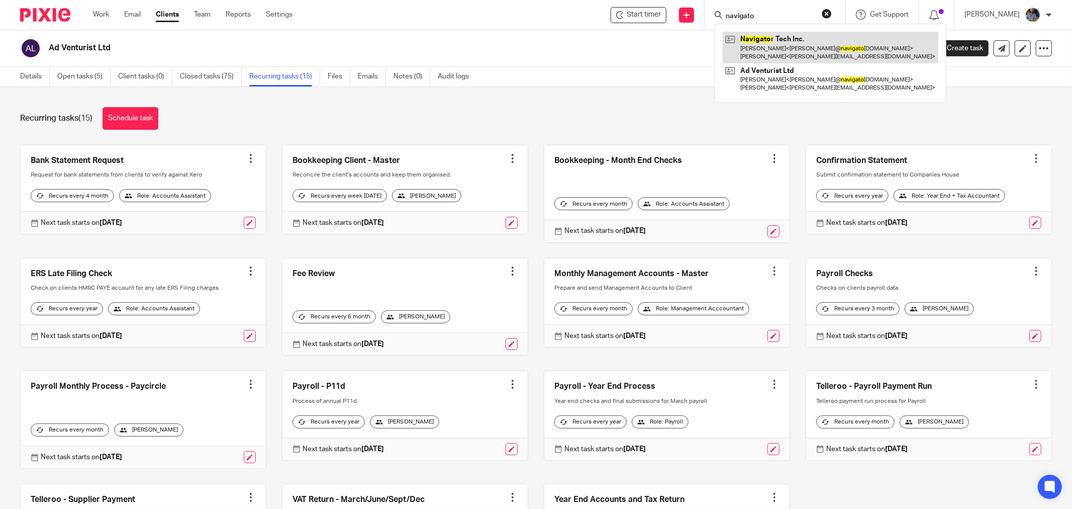
type input "navigato"
drag, startPoint x: 461, startPoint y: 42, endPoint x: 450, endPoint y: 5, distance: 38.8
click at [461, 43] on h2 "Ad Venturist Ltd" at bounding box center [395, 48] width 693 height 11
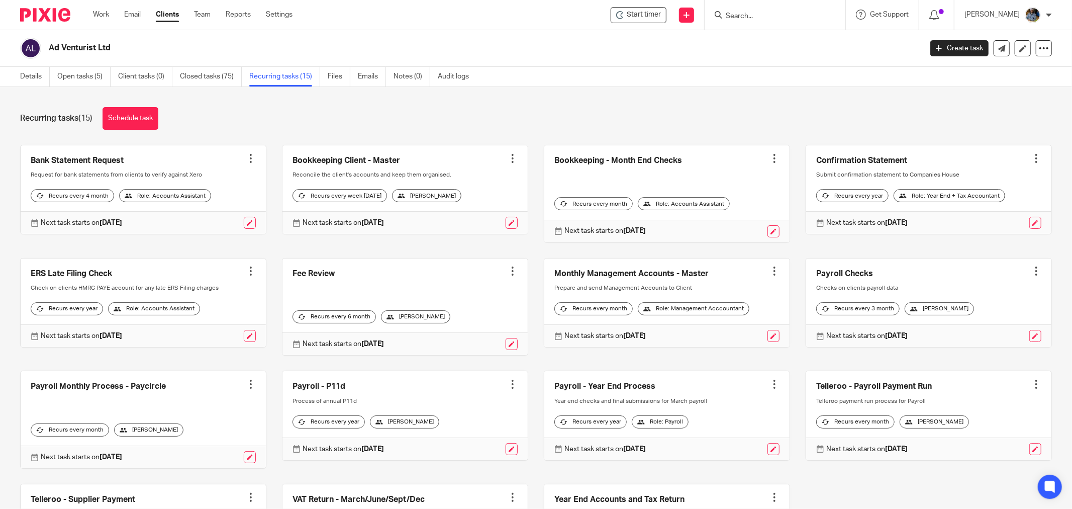
click at [465, 112] on div "Recurring tasks (15) Schedule task" at bounding box center [536, 118] width 1032 height 23
drag, startPoint x: 523, startPoint y: 63, endPoint x: 466, endPoint y: 0, distance: 84.7
click at [521, 61] on div "Ad Venturist Ltd Create task Update from Companies House Export data Merge Arch…" at bounding box center [536, 48] width 1072 height 37
click at [513, 42] on div "Ad Venturist Ltd" at bounding box center [467, 48] width 895 height 21
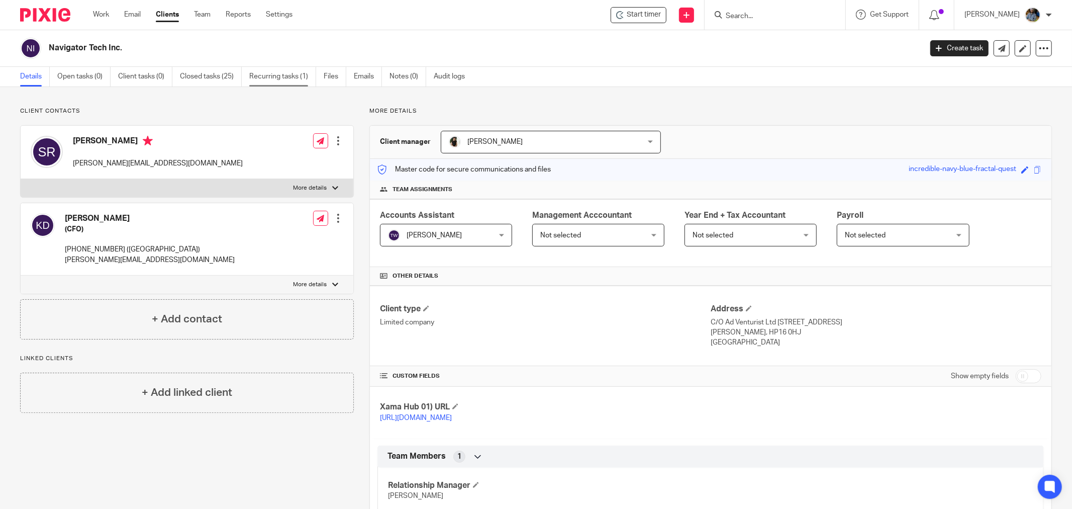
click at [297, 82] on link "Recurring tasks (1)" at bounding box center [282, 77] width 67 height 20
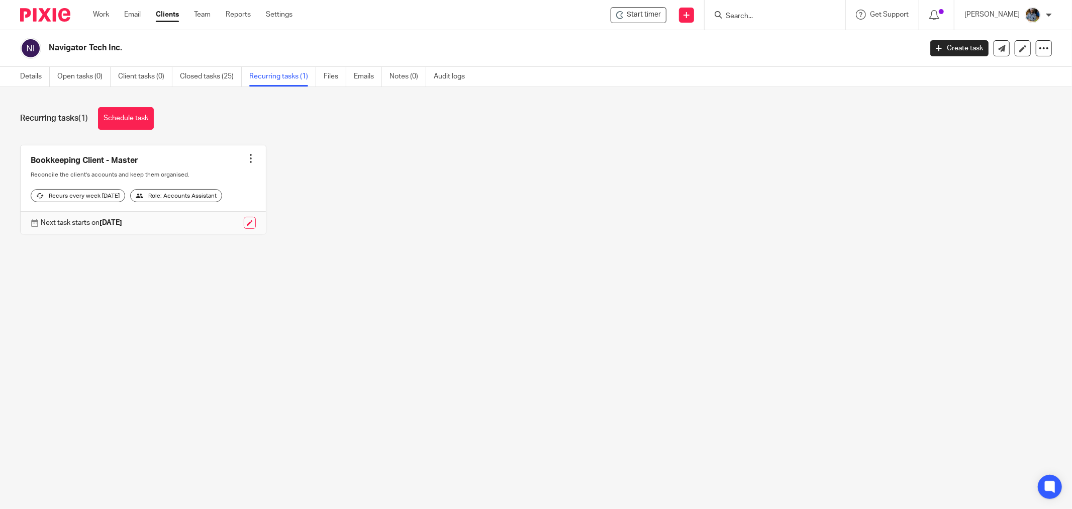
click at [322, 207] on div "Bookkeeping Client - Master Create task Clone template Recalculate schedule Can…" at bounding box center [529, 197] width 1048 height 105
click at [102, 200] on div "Recurs every week on monday" at bounding box center [78, 195] width 94 height 13
click at [92, 202] on div "Recurs every week [DATE]" at bounding box center [78, 195] width 94 height 13
click at [122, 226] on strong "[DATE]" at bounding box center [111, 222] width 23 height 7
click at [244, 229] on link at bounding box center [250, 223] width 12 height 12
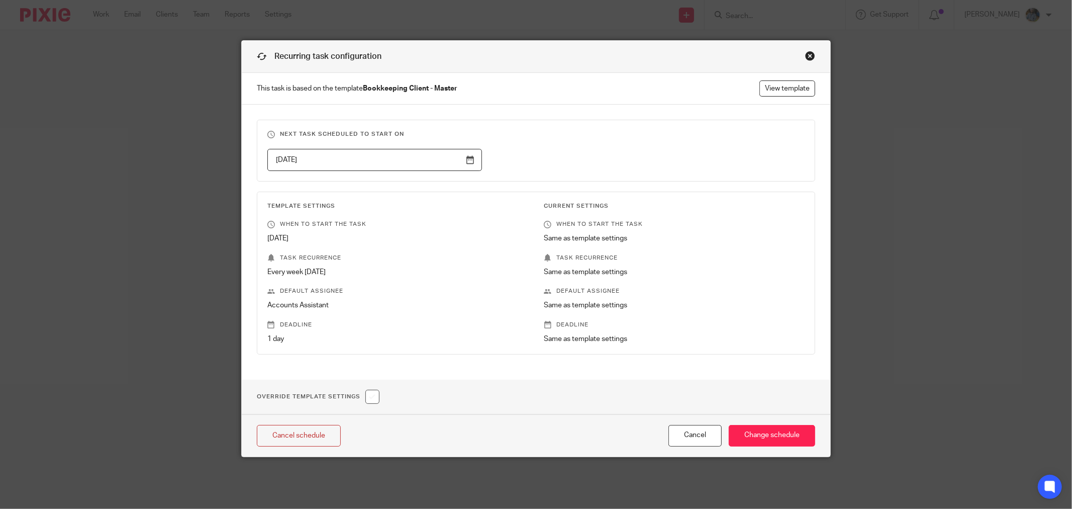
click at [805, 56] on div "Close this dialog window" at bounding box center [810, 56] width 10 height 10
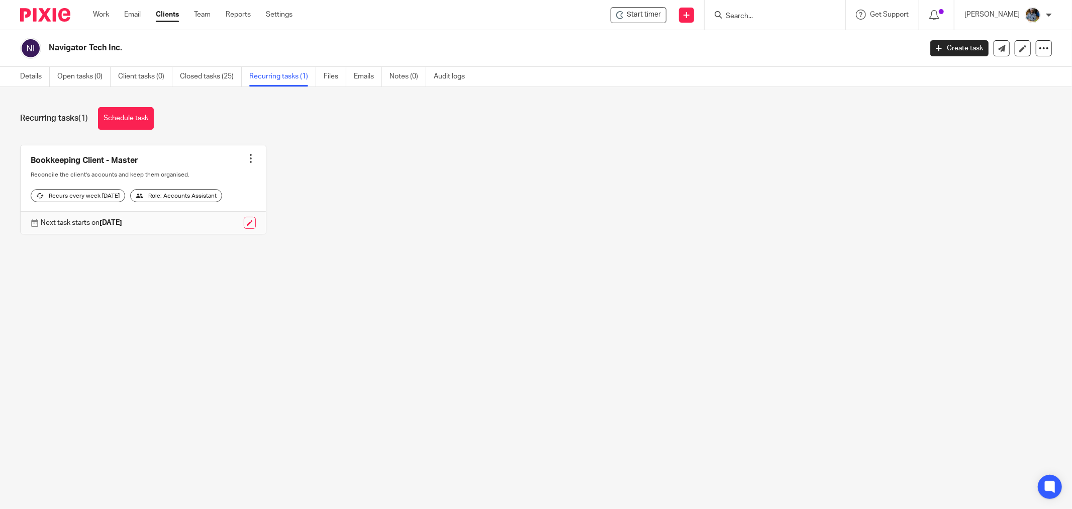
click at [246, 154] on div at bounding box center [251, 158] width 10 height 10
click at [162, 151] on link at bounding box center [143, 189] width 245 height 89
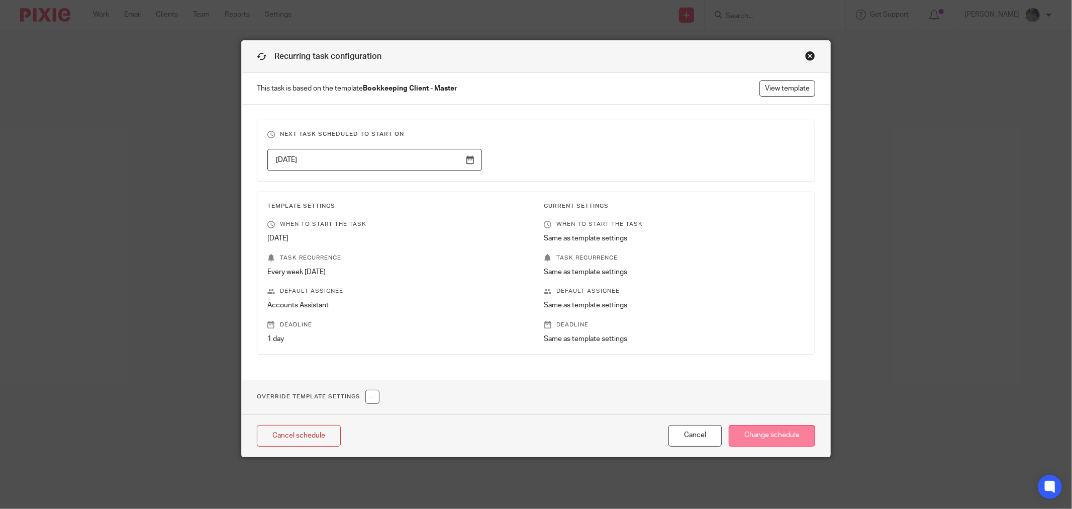
drag, startPoint x: 792, startPoint y: 433, endPoint x: 762, endPoint y: 430, distance: 30.3
click at [792, 433] on input "Change schedule" at bounding box center [772, 436] width 86 height 22
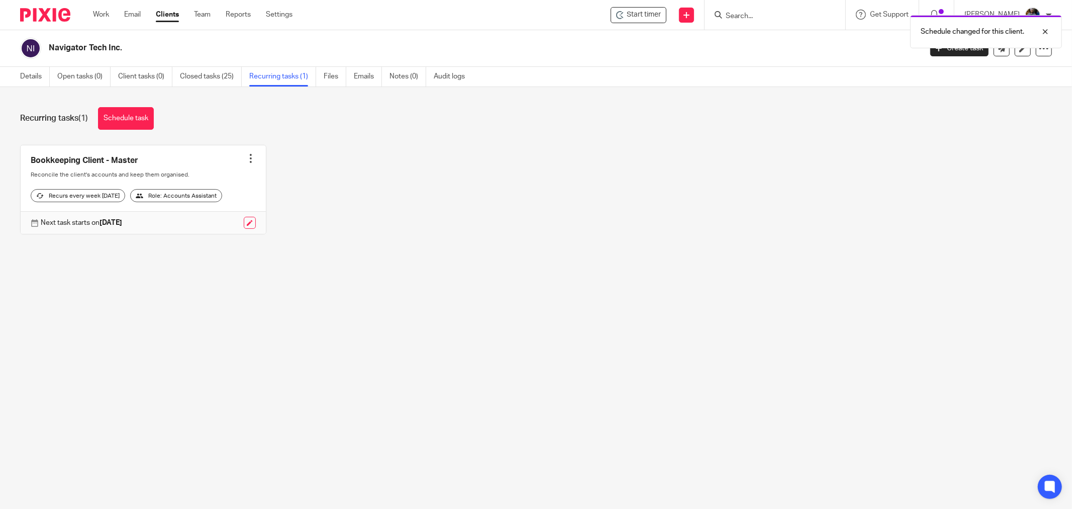
click at [246, 156] on div at bounding box center [251, 158] width 10 height 10
click at [348, 179] on div "Bookkeeping Client - Master Create task Clone template Recalculate schedule Can…" at bounding box center [529, 197] width 1048 height 105
click at [246, 227] on link at bounding box center [250, 223] width 12 height 12
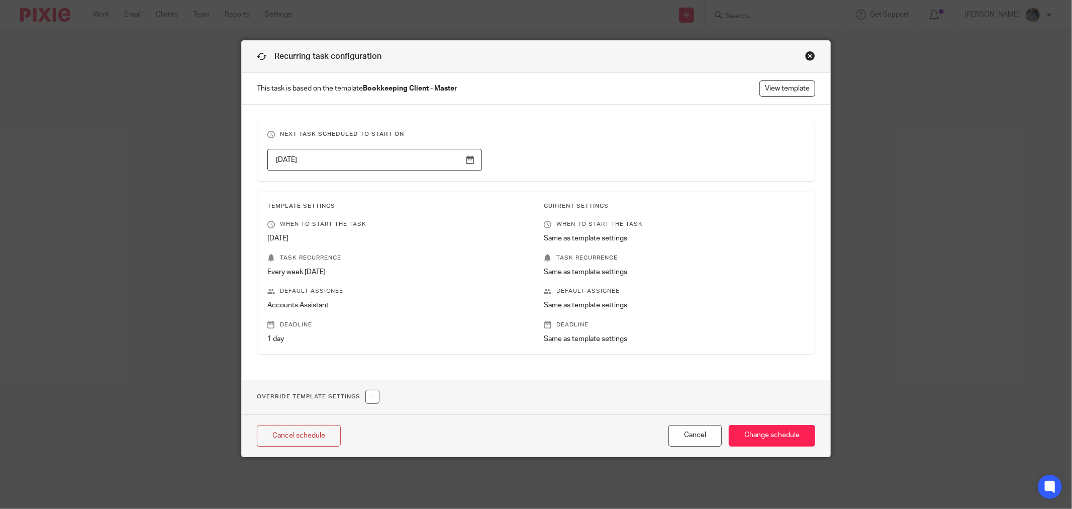
drag, startPoint x: 478, startPoint y: 211, endPoint x: 490, endPoint y: 205, distance: 13.0
click at [478, 211] on div "Template Settings When to start the task [DATE] Task recurrence Every week [DAT…" at bounding box center [390, 273] width 276 height 142
click at [784, 89] on link "View template" at bounding box center [788, 88] width 56 height 16
click at [806, 53] on div "Close this dialog window" at bounding box center [810, 56] width 10 height 10
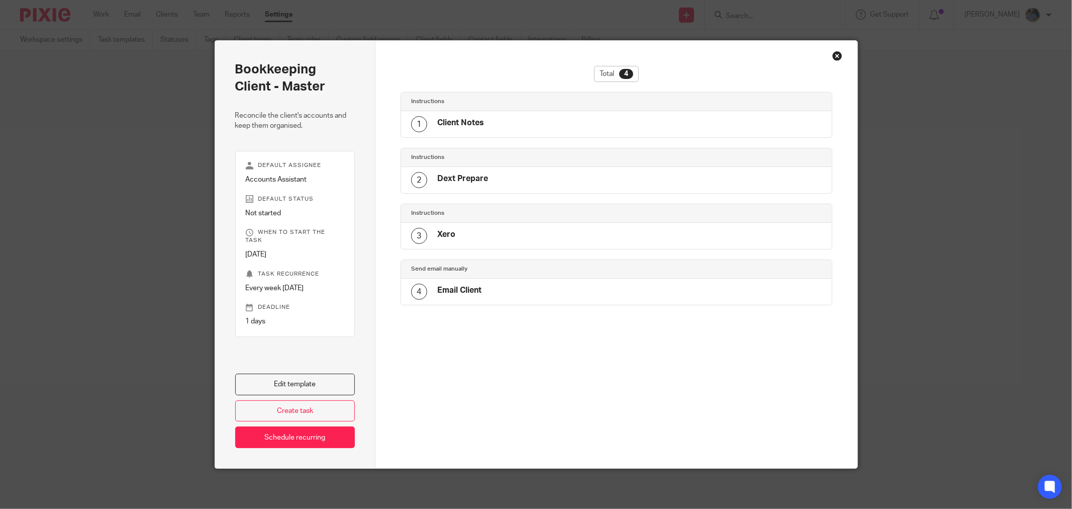
click at [328, 378] on link "Edit template" at bounding box center [295, 384] width 120 height 22
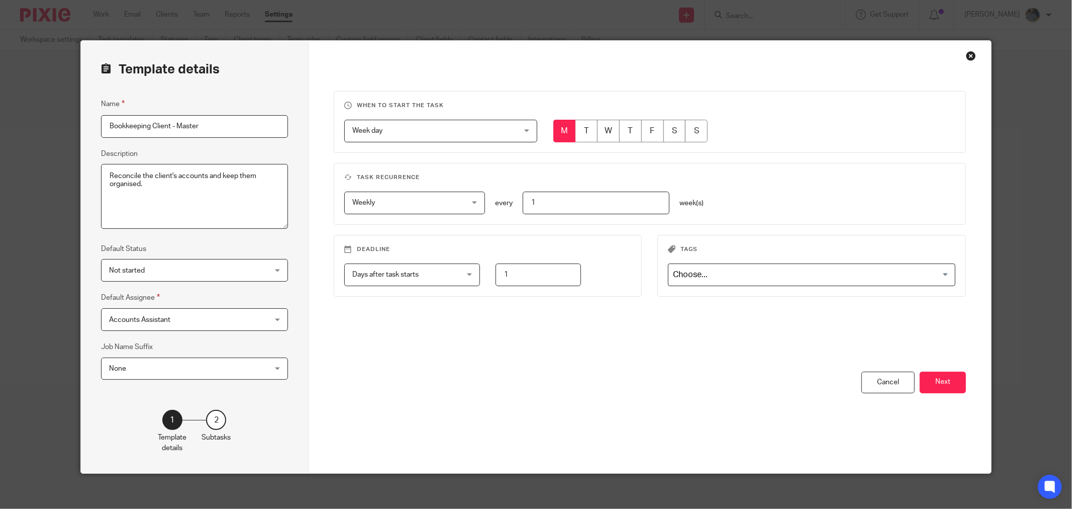
drag, startPoint x: 589, startPoint y: 131, endPoint x: 587, endPoint y: 146, distance: 15.2
click at [588, 131] on input "radio" at bounding box center [586, 131] width 23 height 23
radio input "true"
click at [563, 388] on div "You have unsaved changes Cancel Next" at bounding box center [650, 422] width 632 height 102
click at [944, 378] on button "Next" at bounding box center [943, 382] width 46 height 22
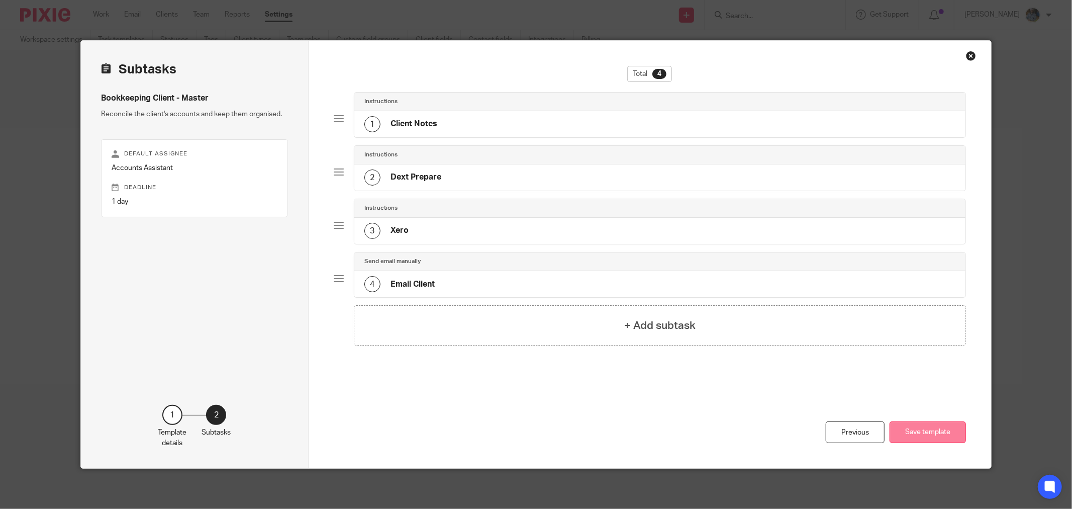
click at [928, 432] on button "Save template" at bounding box center [928, 432] width 76 height 22
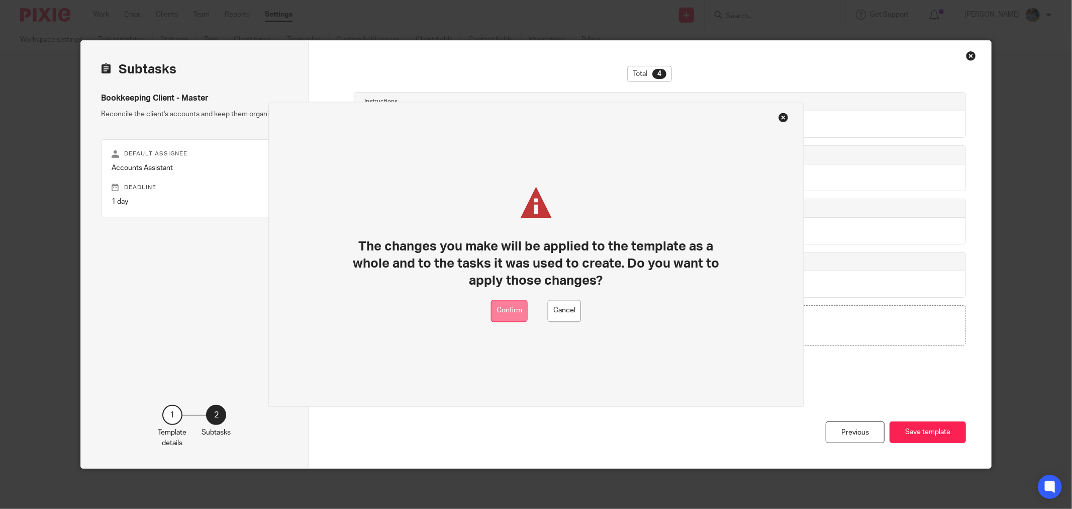
click at [516, 307] on button "Confirm" at bounding box center [509, 311] width 37 height 23
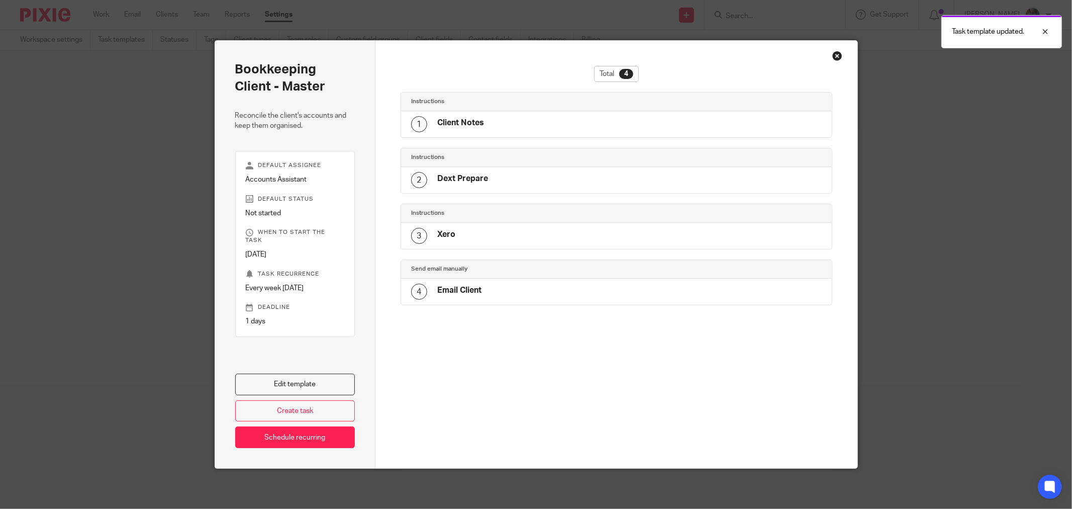
click at [490, 392] on div at bounding box center [617, 430] width 432 height 76
click at [832, 54] on div "Close this dialog window" at bounding box center [837, 56] width 10 height 10
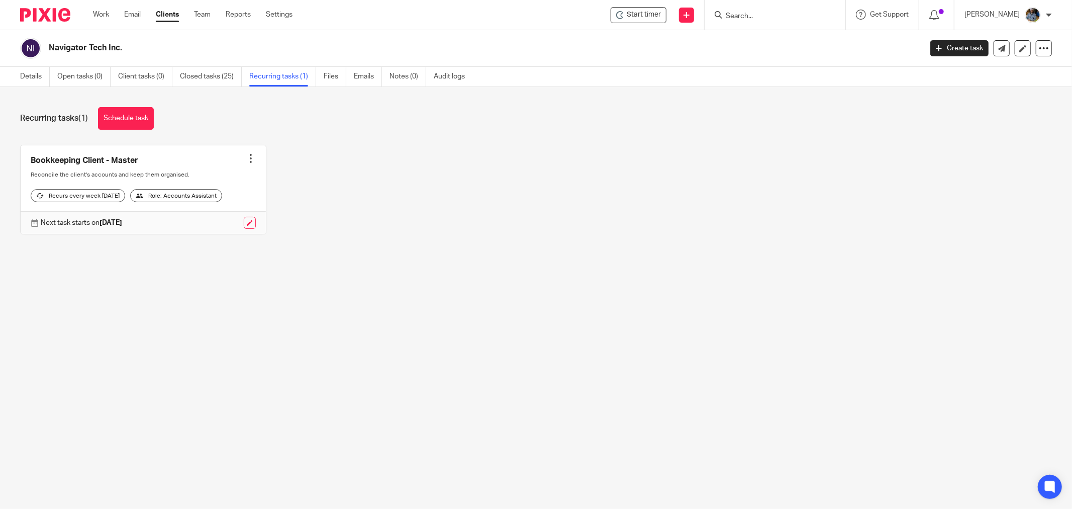
click at [246, 158] on div at bounding box center [251, 158] width 10 height 10
click at [222, 177] on link "Create task" at bounding box center [209, 180] width 80 height 15
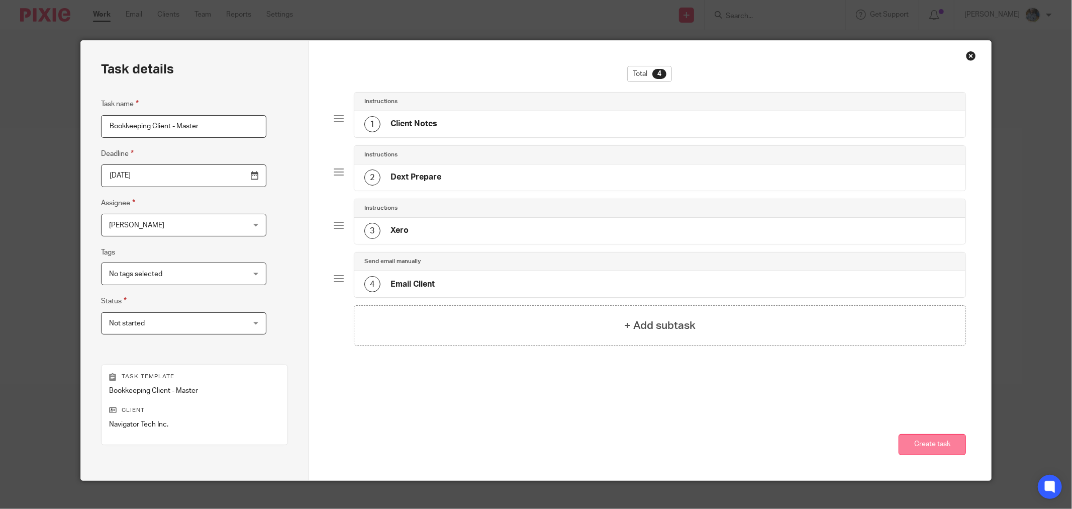
click at [911, 436] on button "Create task" at bounding box center [932, 445] width 67 height 22
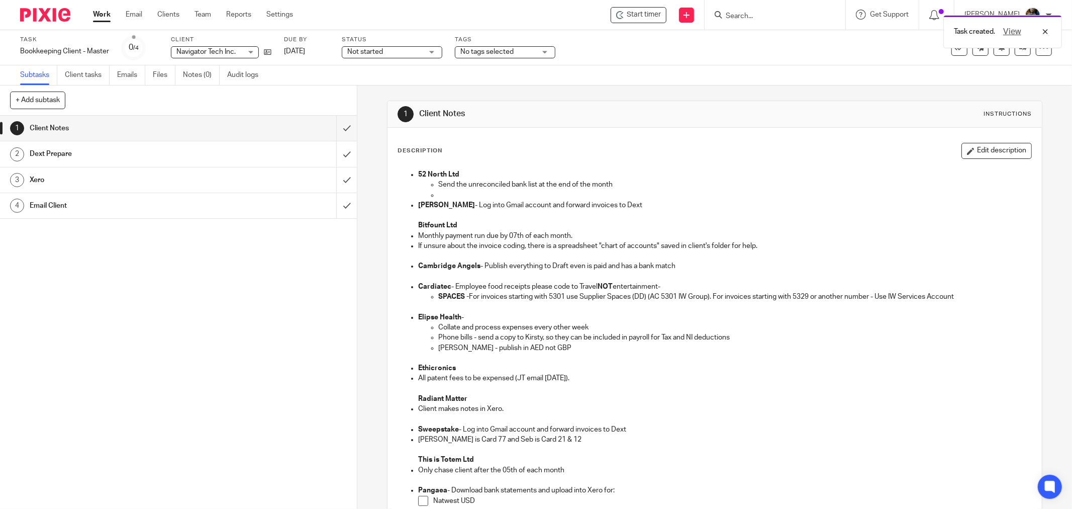
drag, startPoint x: 484, startPoint y: 138, endPoint x: 498, endPoint y: 154, distance: 21.3
click at [490, 148] on div "Description Edit description 52 North Ltd Send the unreconciled bank list at th…" at bounding box center [715, 435] width 654 height 614
click at [660, 169] on p "52 North Ltd" at bounding box center [724, 174] width 613 height 10
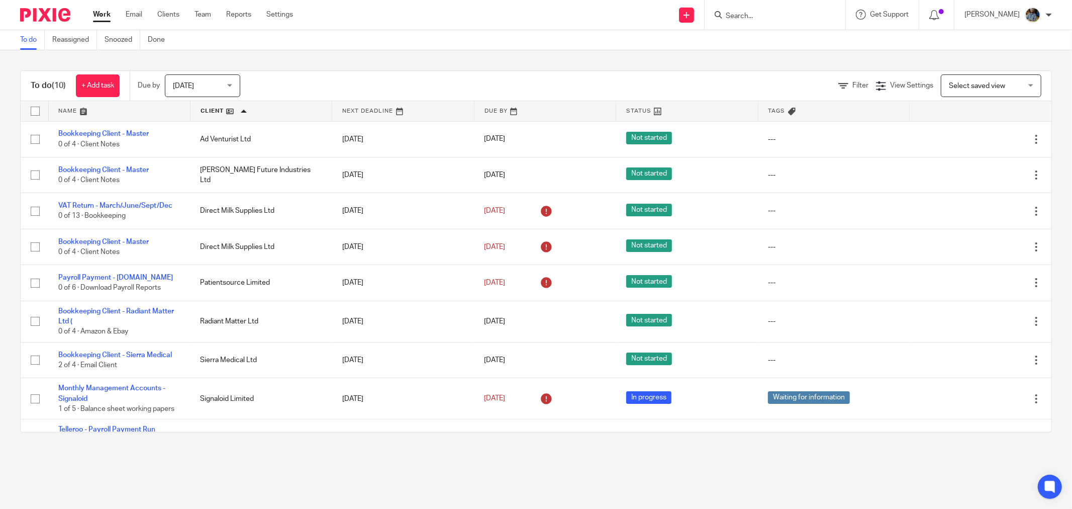
drag, startPoint x: 386, startPoint y: 44, endPoint x: 358, endPoint y: 13, distance: 41.7
click at [386, 43] on div "To do Reassigned Snoozed Done" at bounding box center [536, 40] width 1072 height 20
drag, startPoint x: 771, startPoint y: 56, endPoint x: 1034, endPoint y: 69, distance: 263.7
click at [772, 56] on div "To do (10) + Add task Due by Today Today Today Tomorrow This week Next week Thi…" at bounding box center [536, 251] width 1072 height 402
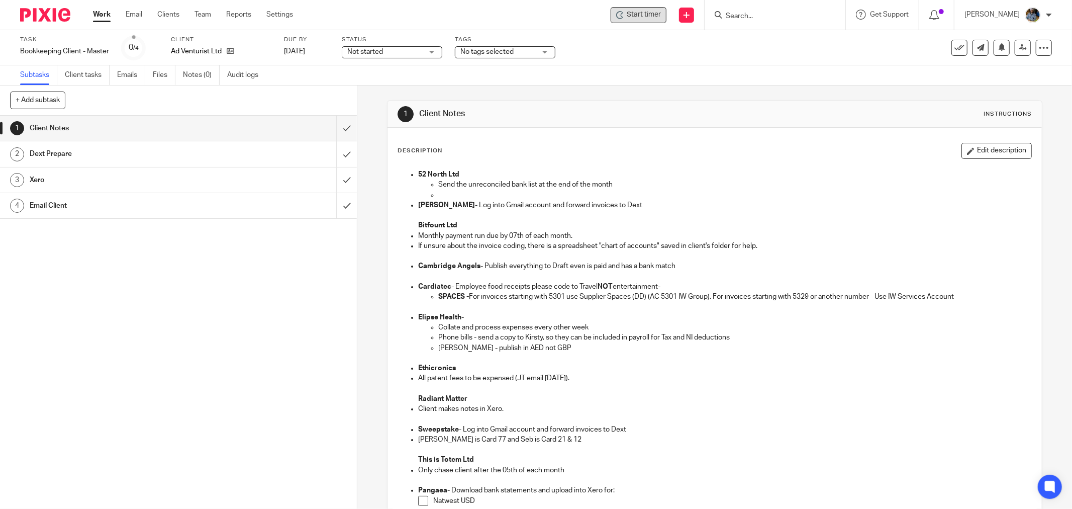
click at [623, 17] on icon at bounding box center [622, 17] width 3 height 3
click at [644, 16] on span "Start timer" at bounding box center [644, 15] width 34 height 11
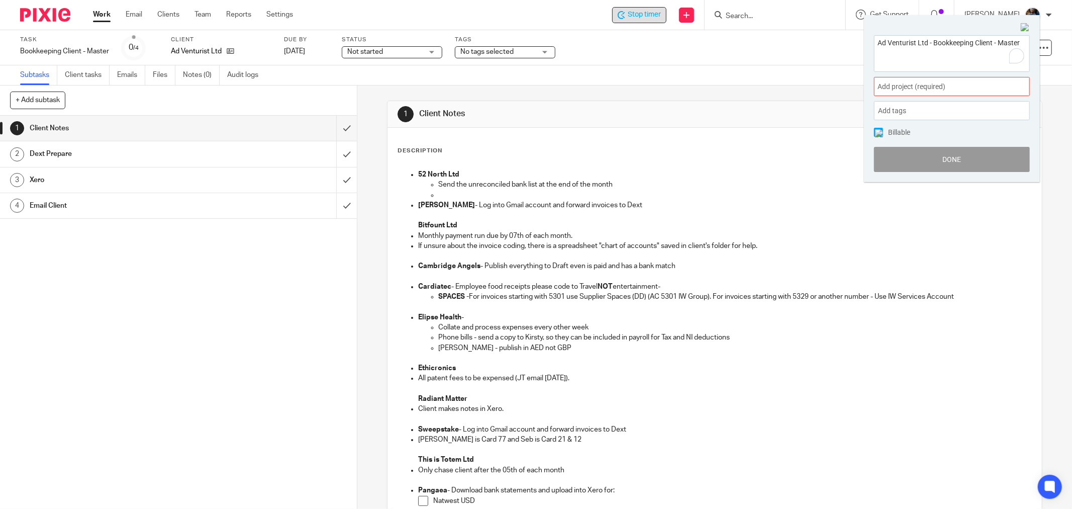
click at [955, 83] on span "Add project (required) :" at bounding box center [941, 86] width 127 height 11
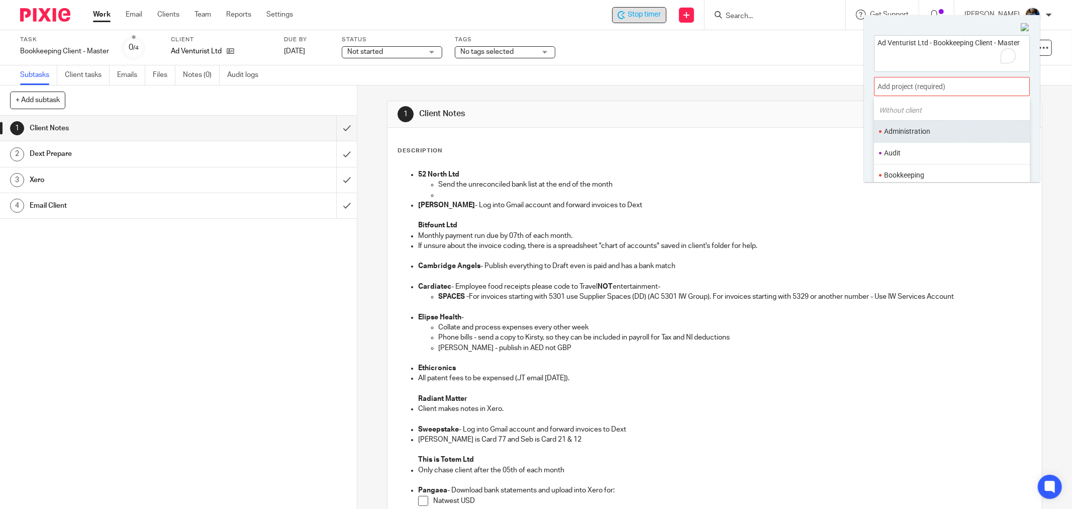
scroll to position [56, 0]
drag, startPoint x: 912, startPoint y: 143, endPoint x: 936, endPoint y: 154, distance: 26.3
click at [911, 143] on li "Bookkeeping" at bounding box center [949, 148] width 131 height 11
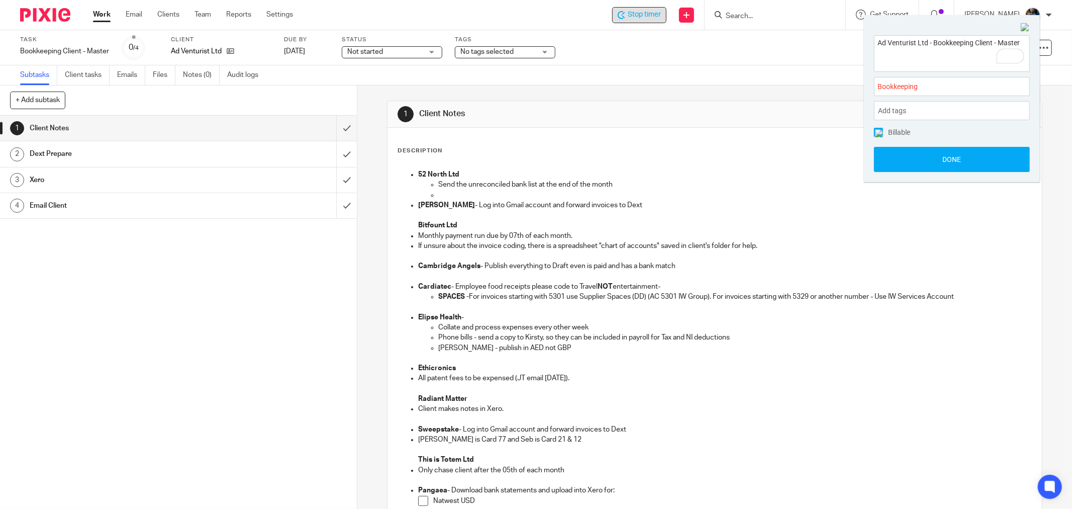
drag, startPoint x: 973, startPoint y: 162, endPoint x: 840, endPoint y: 139, distance: 134.7
click at [971, 162] on button "Done" at bounding box center [952, 159] width 156 height 25
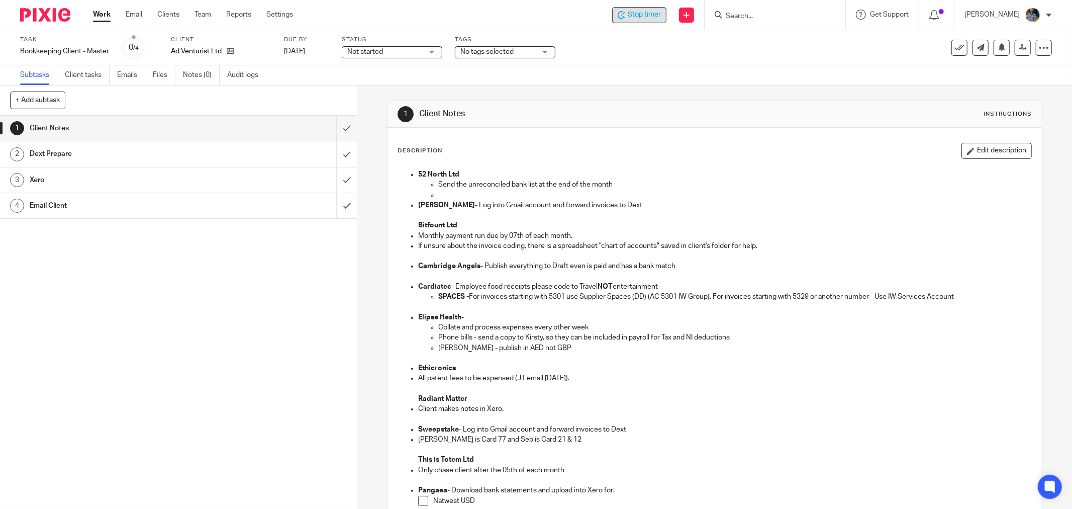
drag, startPoint x: 726, startPoint y: 114, endPoint x: 840, endPoint y: 81, distance: 118.1
click at [731, 112] on div "1 Client Notes Instructions" at bounding box center [715, 114] width 634 height 16
click at [540, 129] on div "Description Edit description 52 North Ltd Send the unreconciled bank list at th…" at bounding box center [715, 435] width 654 height 614
